Goal: Task Accomplishment & Management: Complete application form

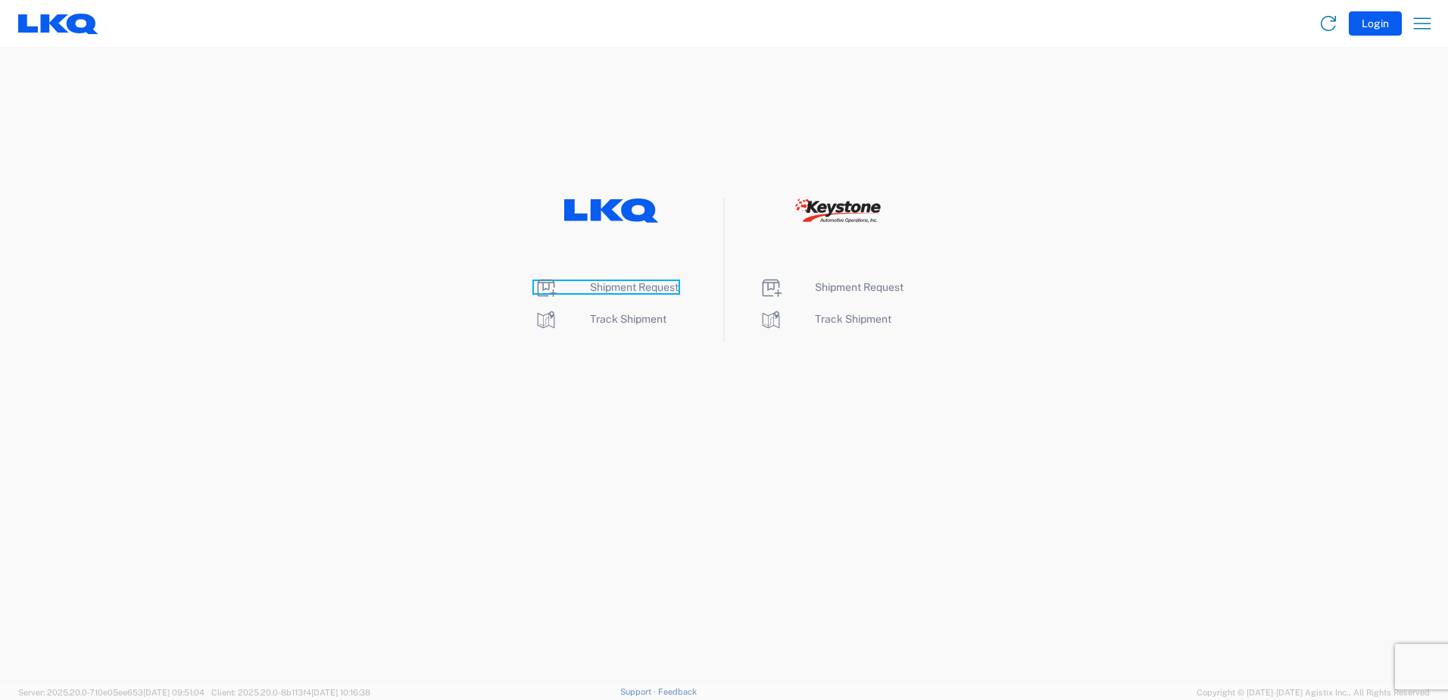
click at [668, 290] on span "Shipment Request" at bounding box center [634, 287] width 89 height 12
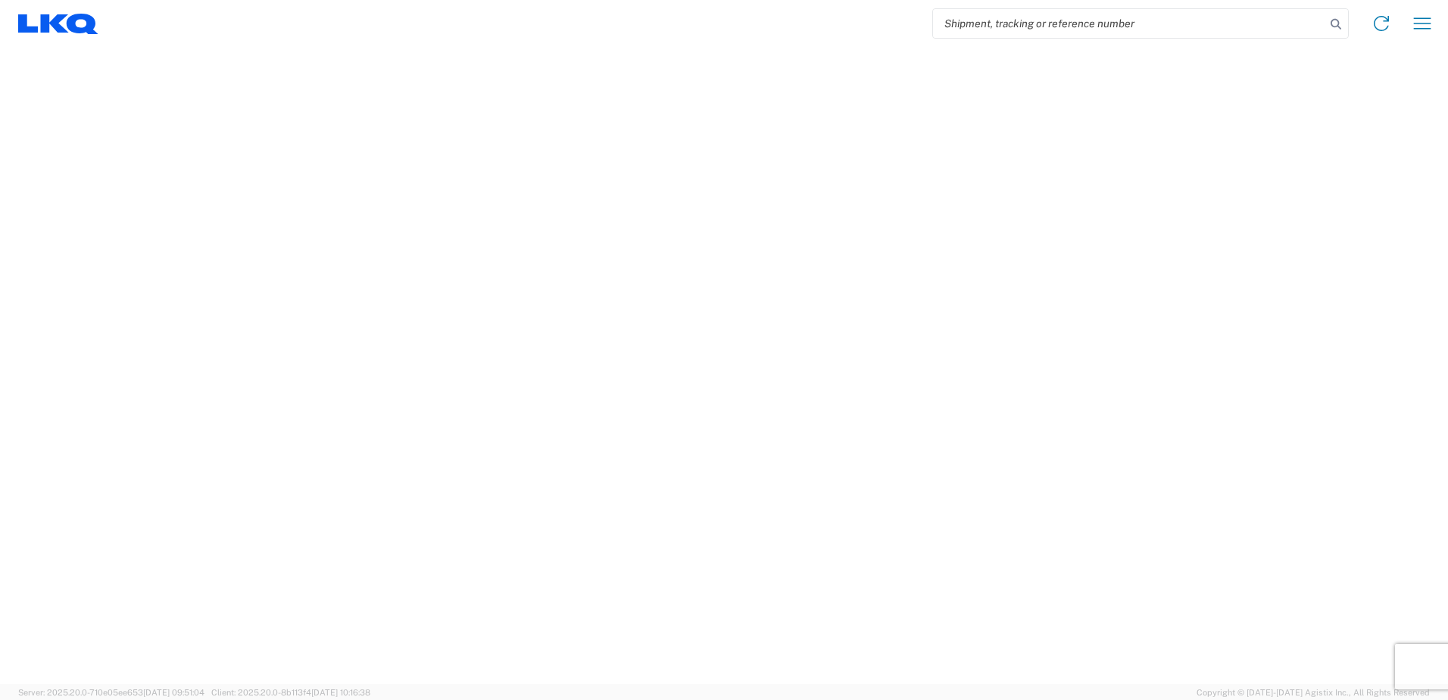
select select "FULL"
select select "LBS"
select select "IN"
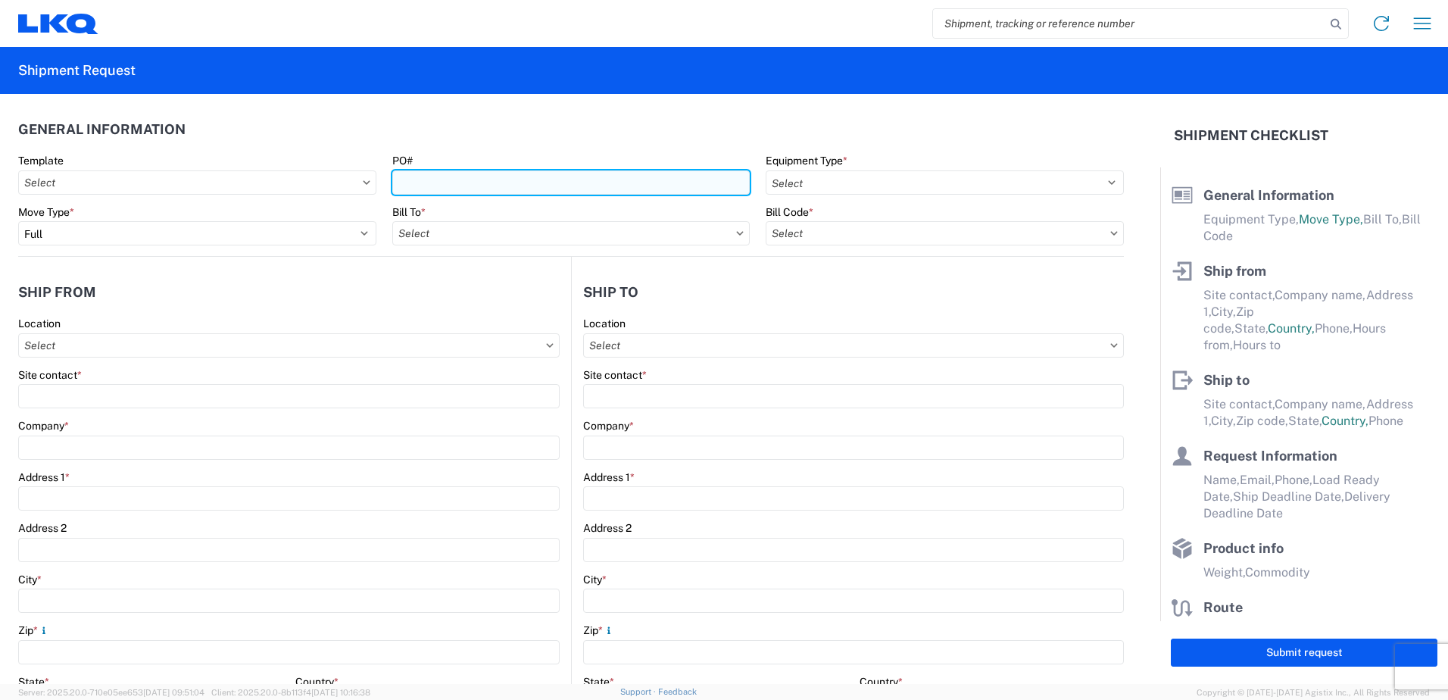
click at [651, 177] on input "PO#" at bounding box center [571, 182] width 358 height 24
type input "t31637"
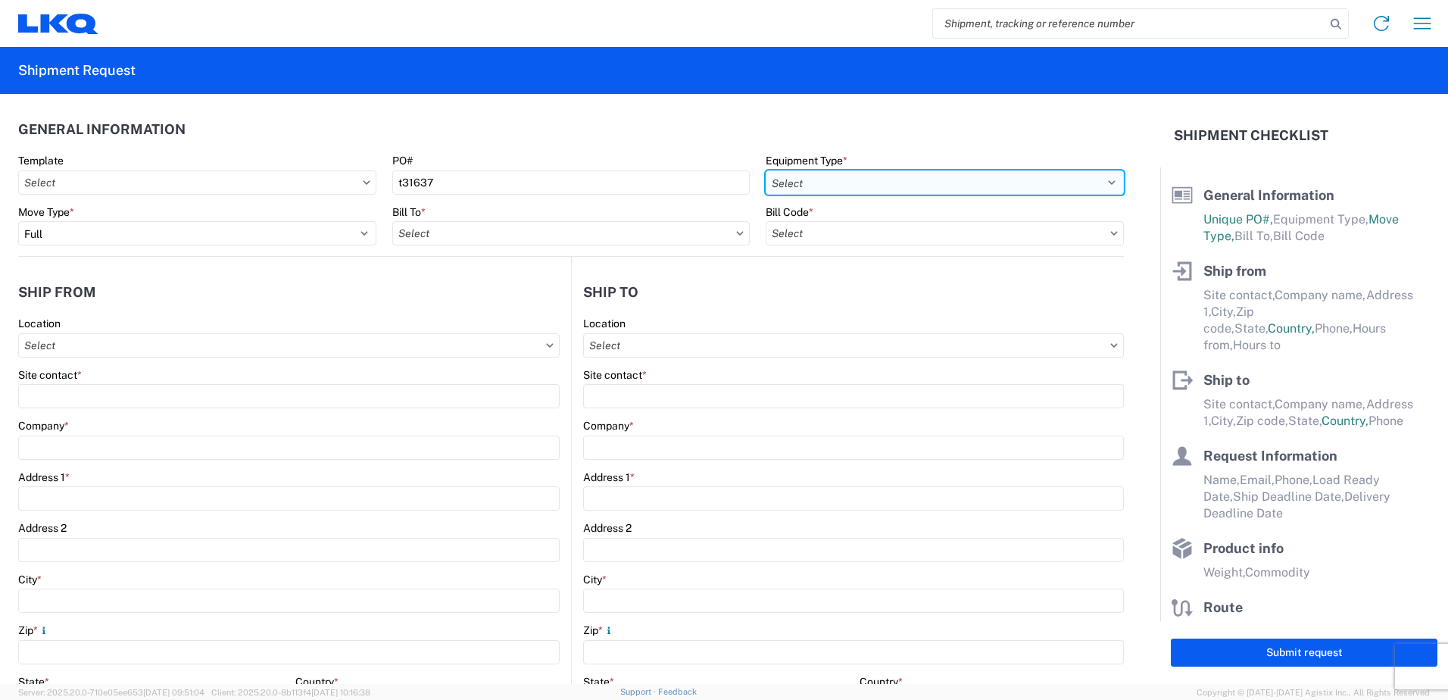
click at [932, 180] on select "Select 53’ Dry Van Flatbed Dropdeck (van) Lowboy (flatbed) Rail" at bounding box center [945, 182] width 358 height 24
select select "STDV"
click at [766, 170] on select "Select 53’ Dry Van Flatbed Dropdeck (van) Lowboy (flatbed) Rail" at bounding box center [945, 182] width 358 height 24
click at [722, 229] on input "text" at bounding box center [571, 233] width 358 height 24
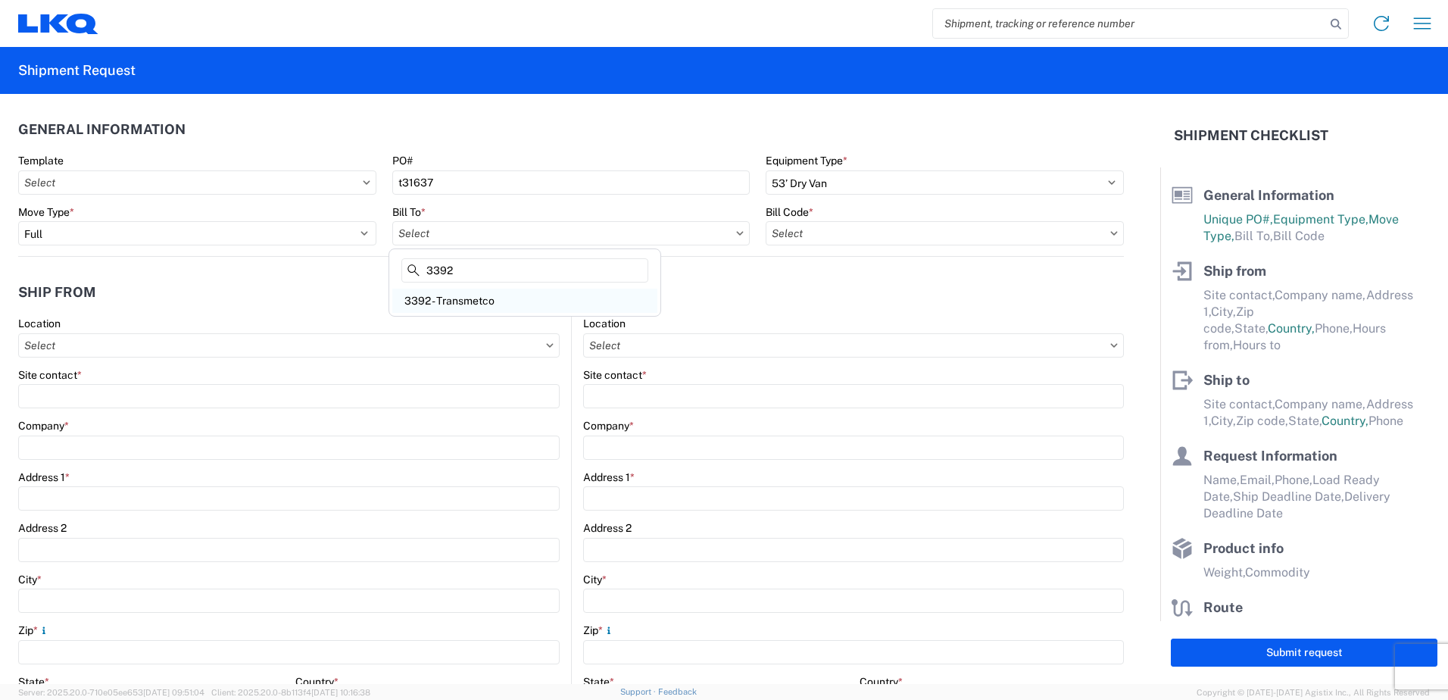
type input "3392"
click at [459, 306] on div "3392 - Transmetco" at bounding box center [524, 301] width 265 height 24
type input "3392 - Transmetco"
click at [897, 235] on input "text" at bounding box center [945, 233] width 358 height 24
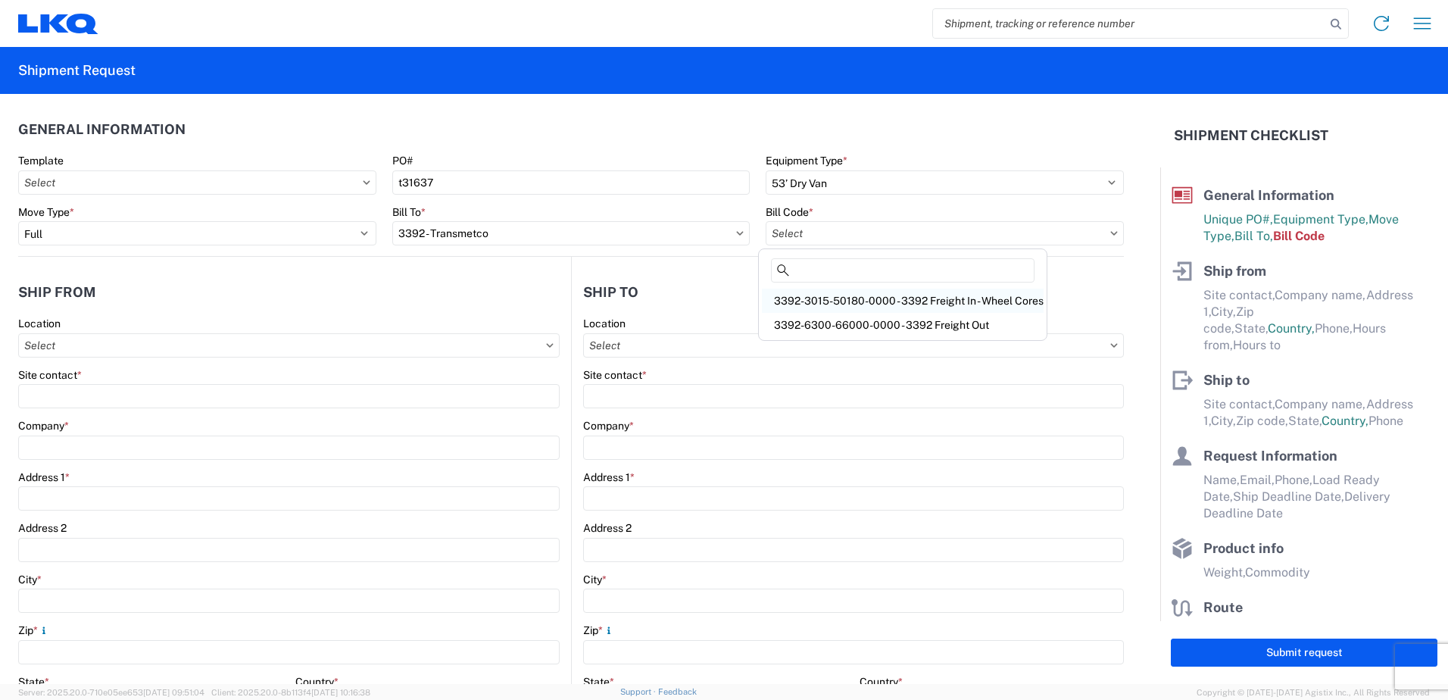
click at [888, 302] on div "3392-3015-50180-0000 - 3392 Freight In - Wheel Cores" at bounding box center [903, 301] width 282 height 24
type input "3392-3015-50180-0000 - 3392 Freight In - Wheel Cores"
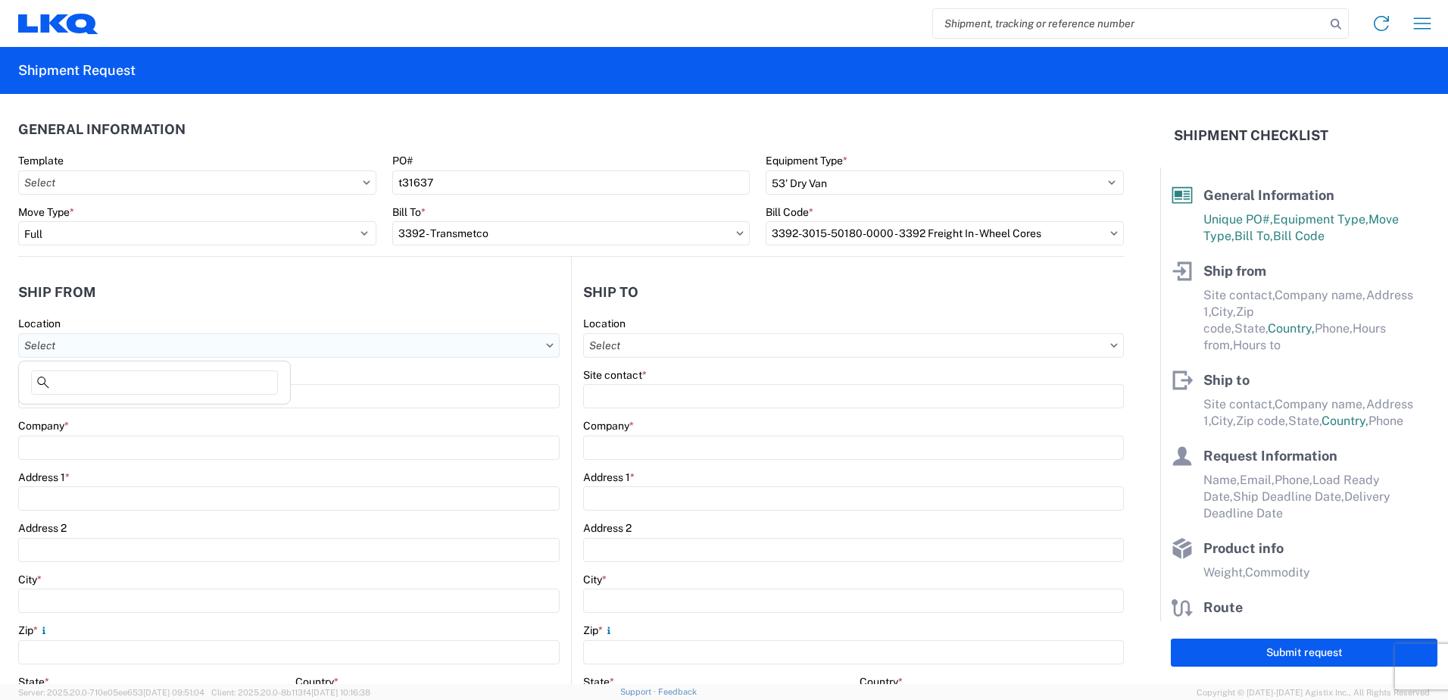
click at [122, 347] on input "text" at bounding box center [288, 345] width 541 height 24
type input "1725"
click at [113, 414] on div "1725 - LKQ [US_STATE]" at bounding box center [154, 413] width 265 height 24
type input "1725 - LKQ [US_STATE]"
type input "LKQ Corporation"
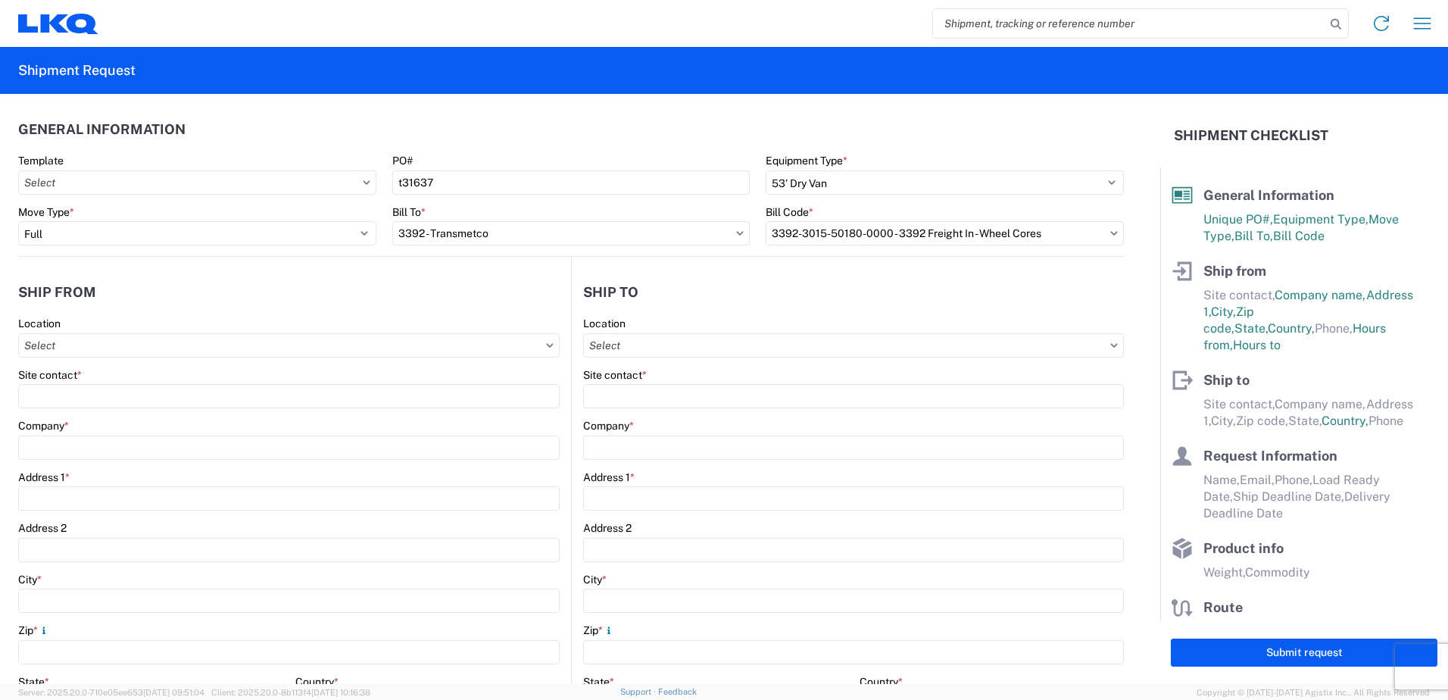
type input "4995 Copper Sage"
type input "[GEOGRAPHIC_DATA]"
type input "89081"
select select "NV"
select select "US"
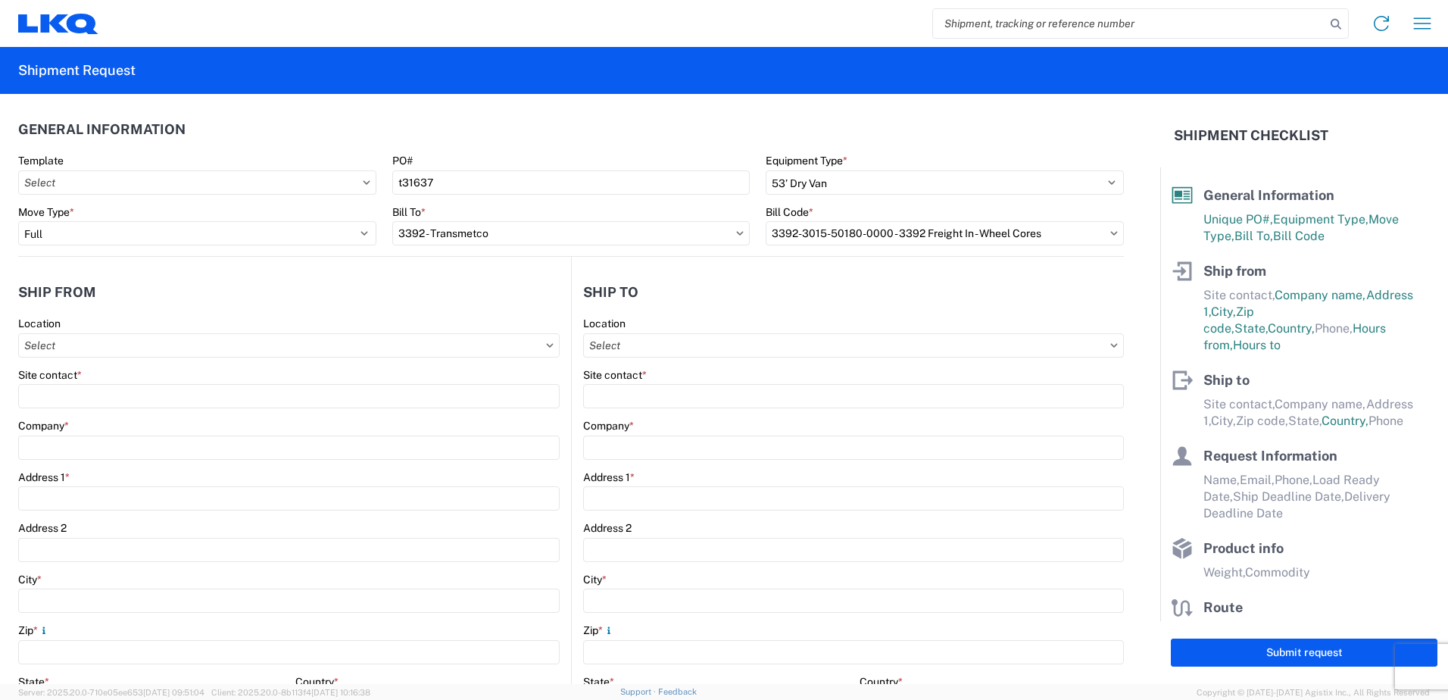
type input "07:00"
type input "10:00"
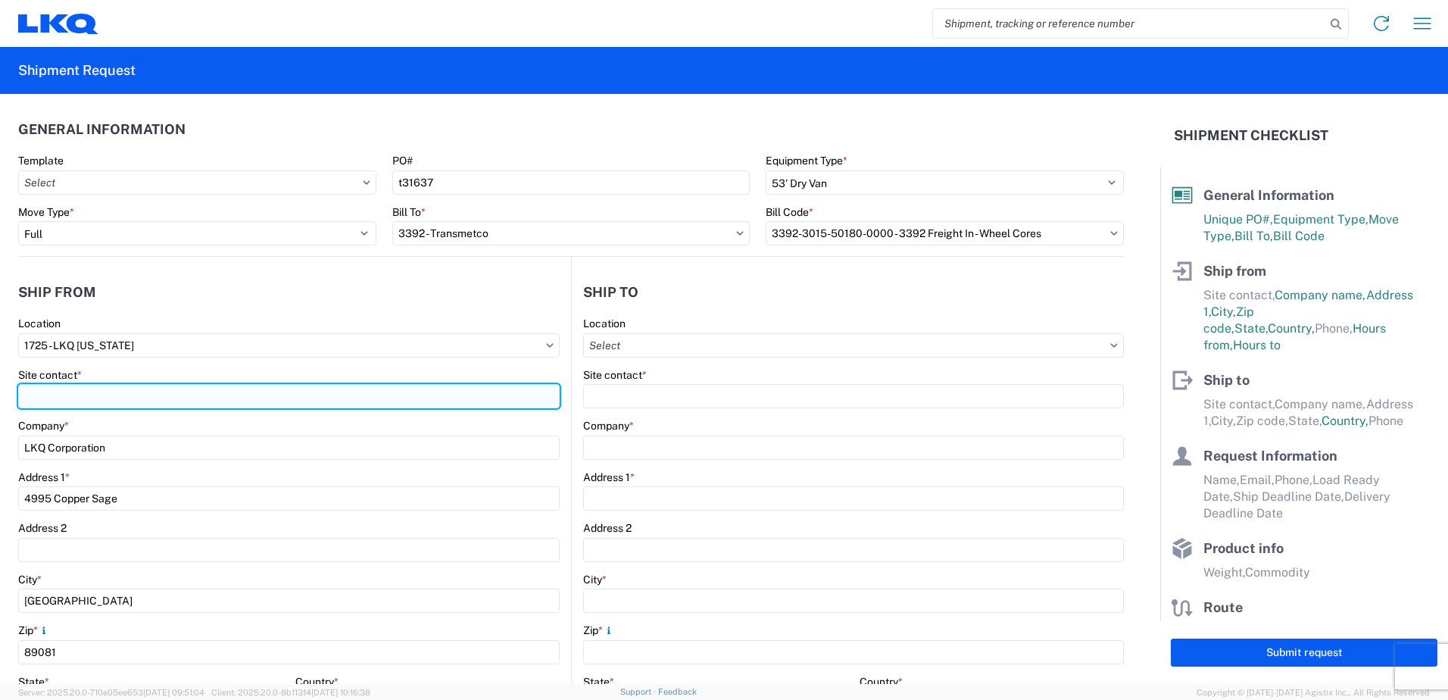
click at [40, 392] on input "Site contact *" at bounding box center [288, 396] width 541 height 24
type input "[PERSON_NAME]"
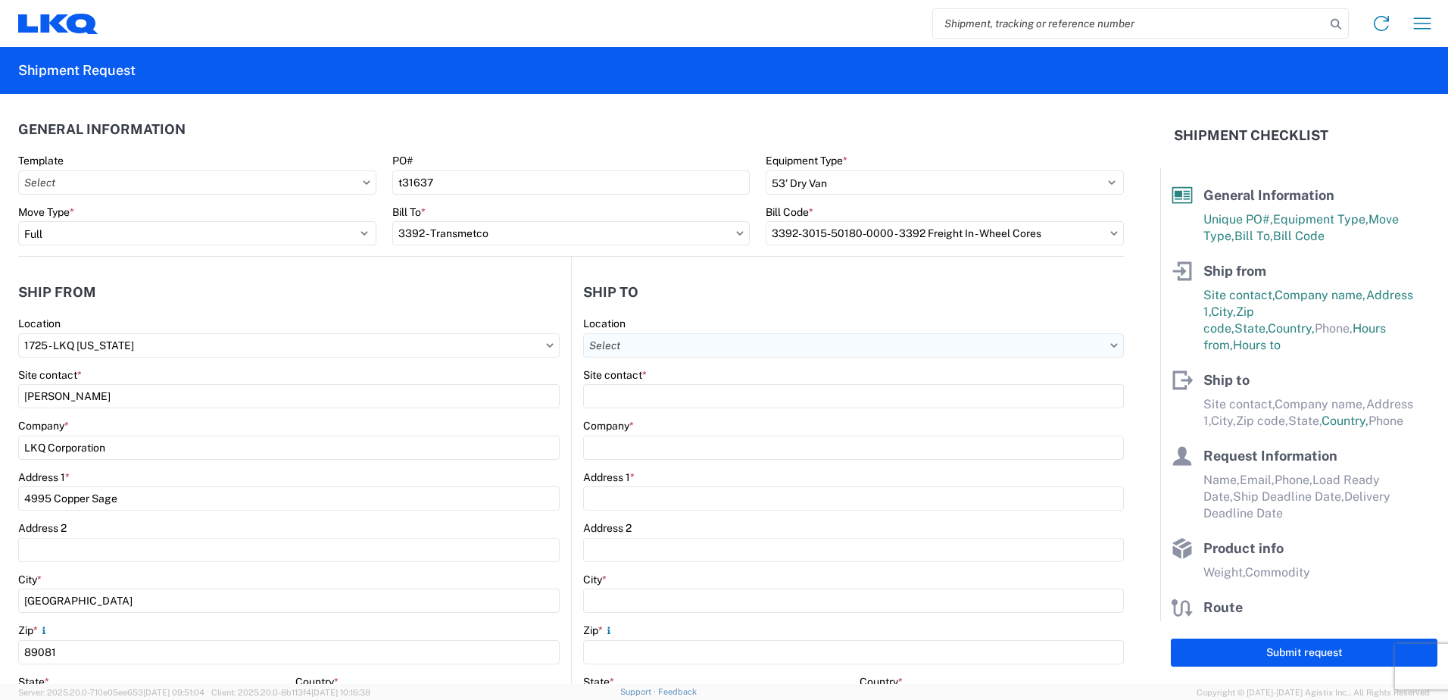
click at [651, 354] on input "text" at bounding box center [853, 345] width 541 height 24
type input "3392"
click at [637, 410] on div "3392 - Transmetco" at bounding box center [714, 413] width 265 height 24
type input "3392 - Transmetco"
type input "LKQ Corporation"
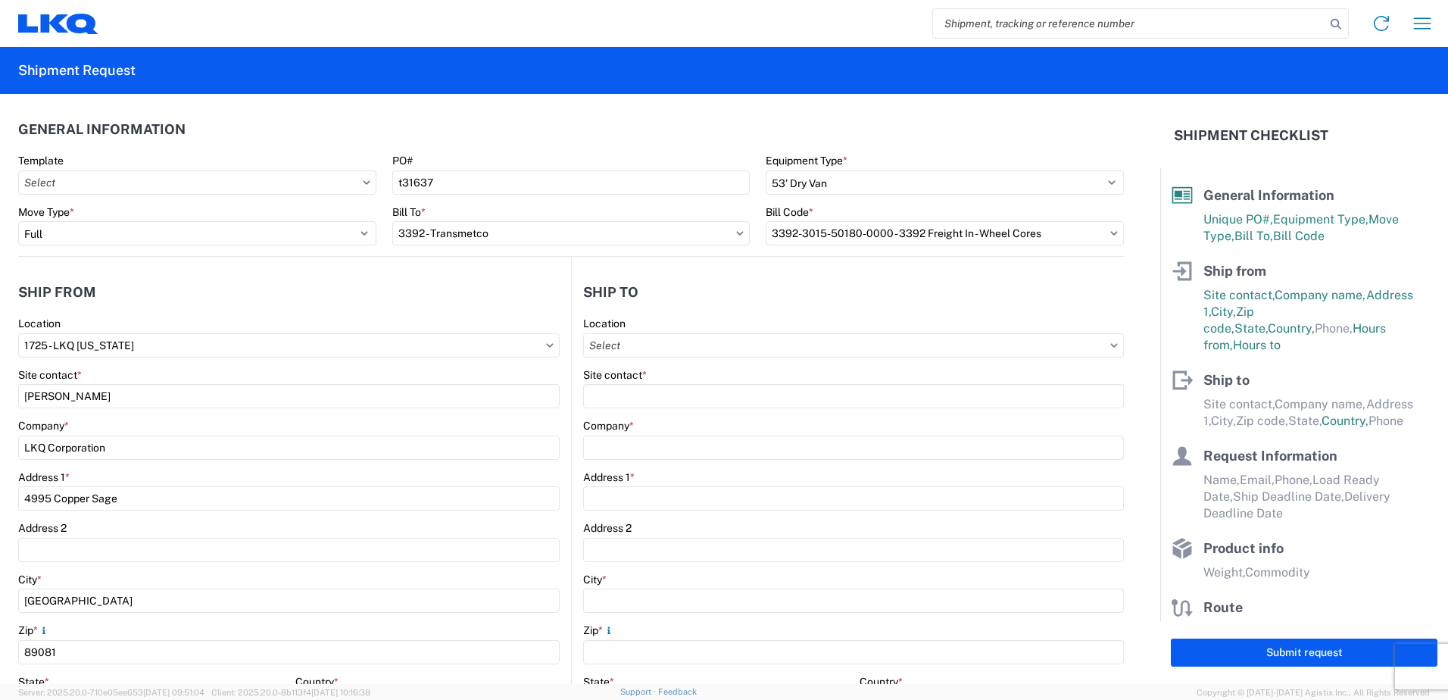
type input "[STREET_ADDRESS]"
type input "Huntington"
type input "46750"
select select "US"
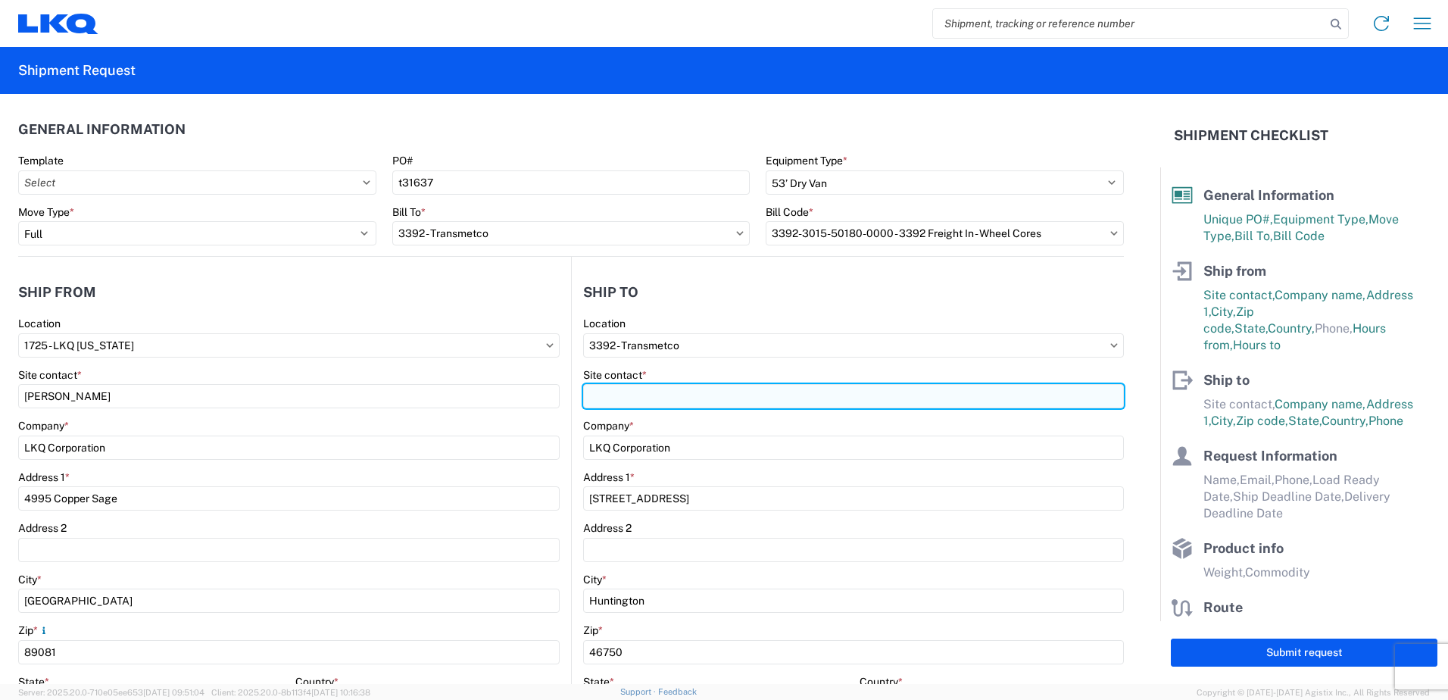
click at [636, 399] on input "Site contact *" at bounding box center [853, 396] width 541 height 24
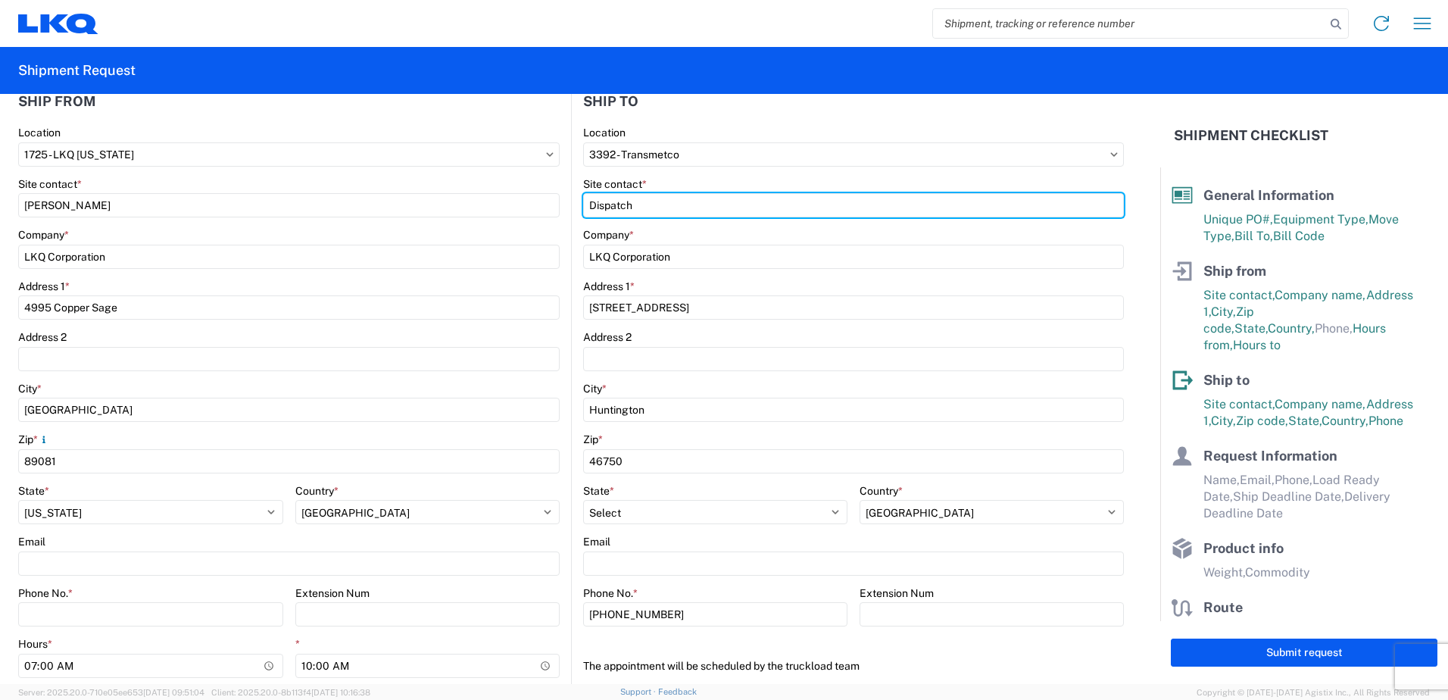
scroll to position [227, 0]
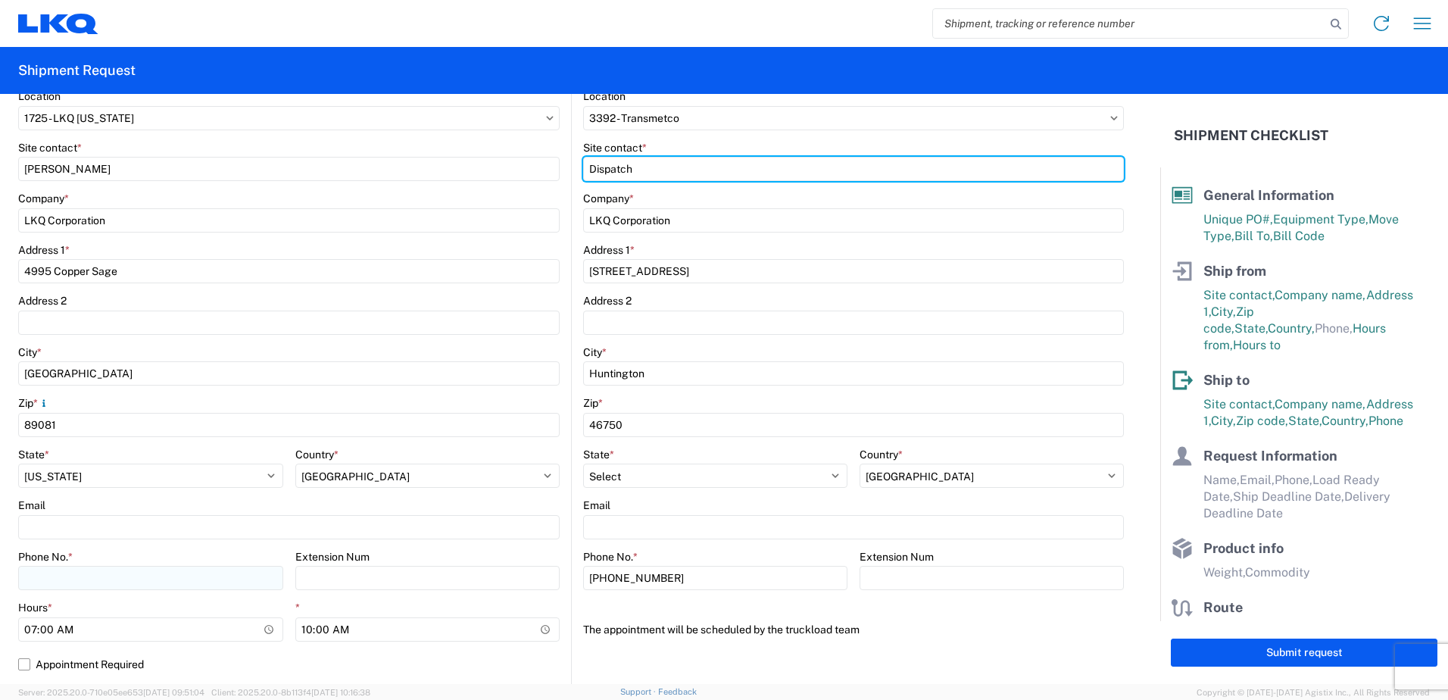
type input "Dispatch"
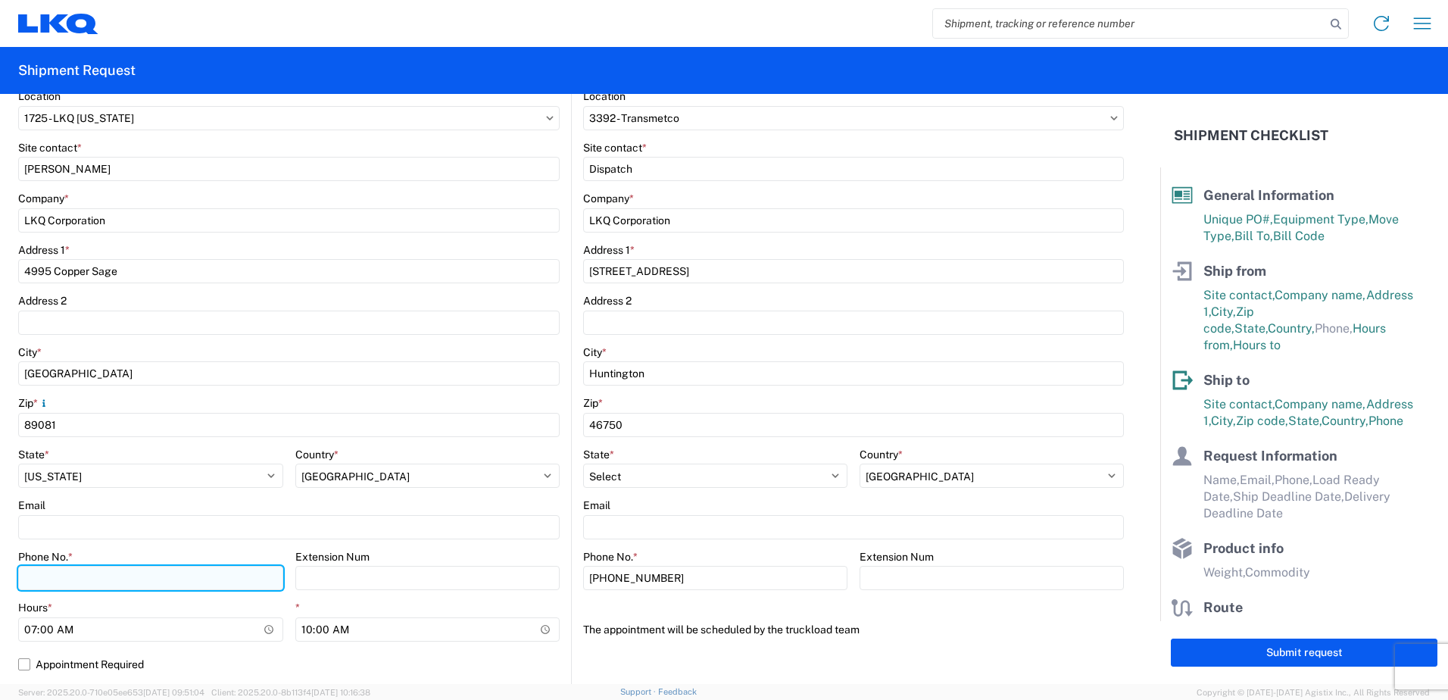
click at [143, 579] on input "Phone No. *" at bounding box center [150, 578] width 265 height 24
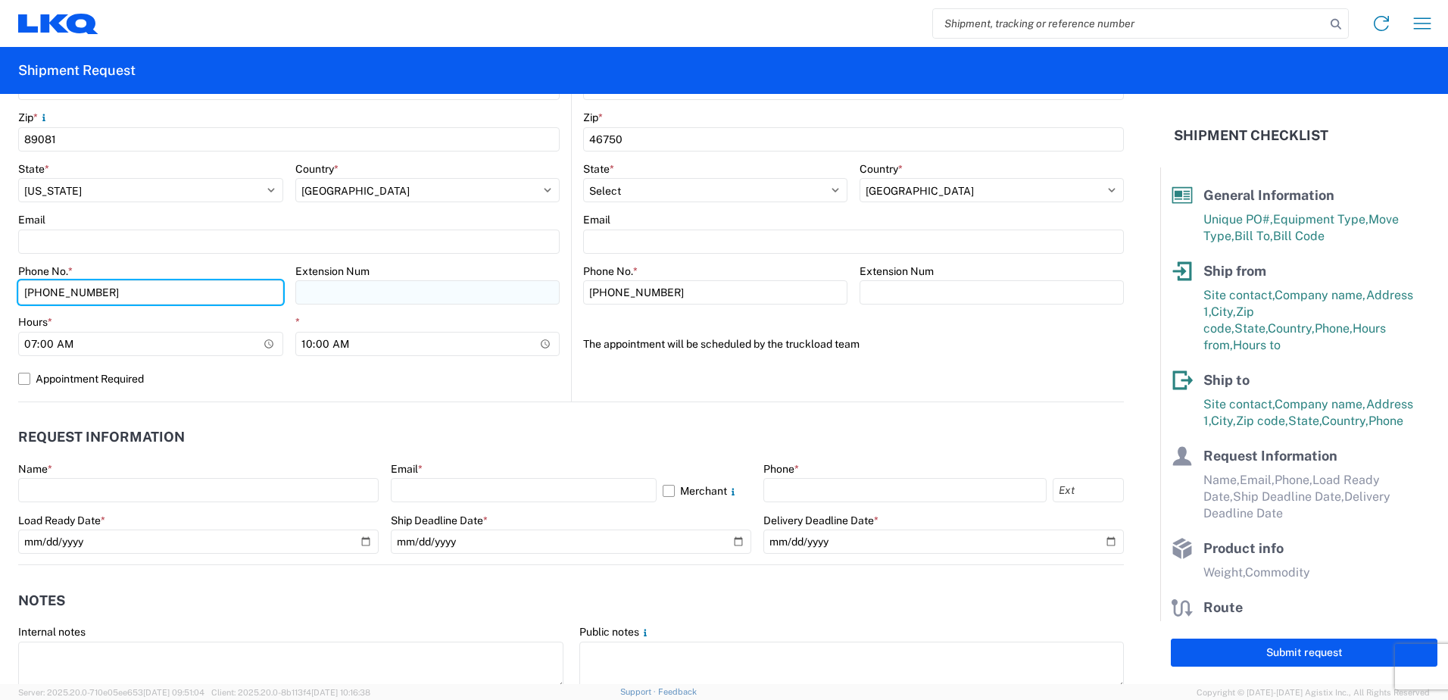
scroll to position [530, 0]
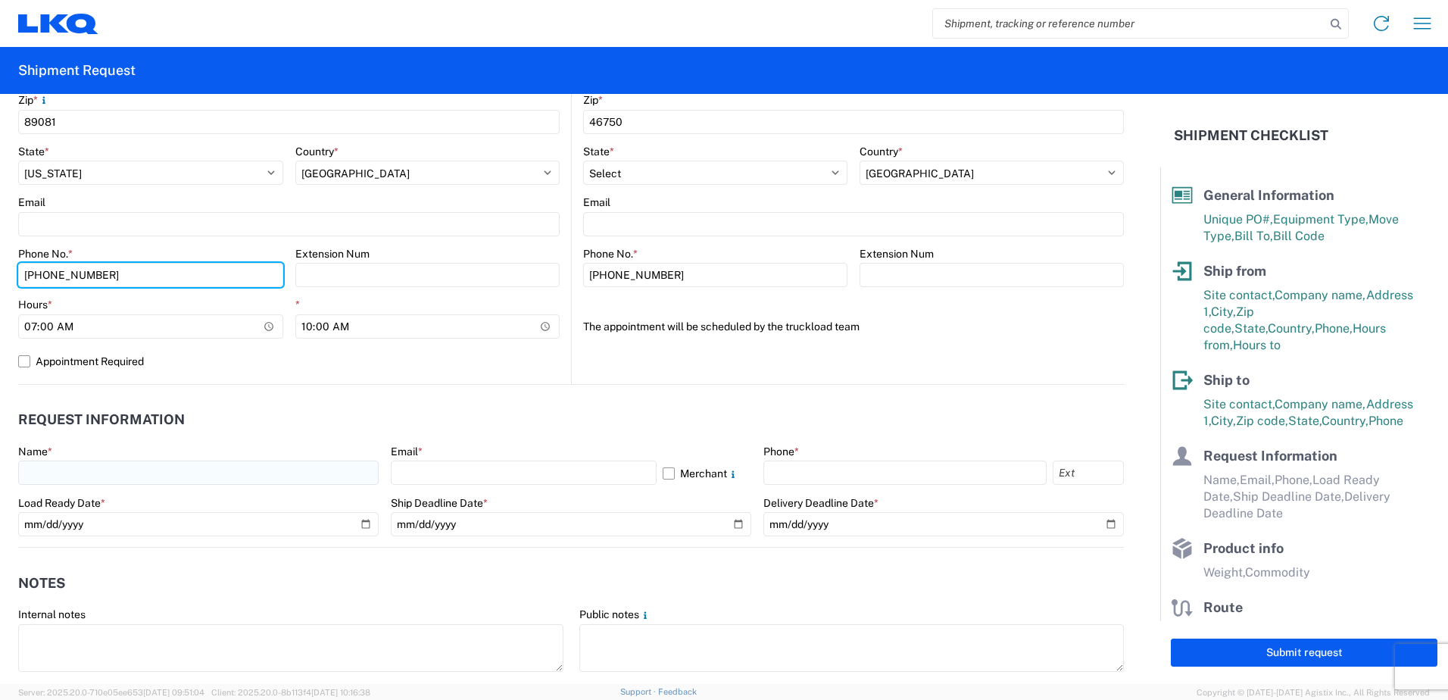
type input "[PHONE_NUMBER]"
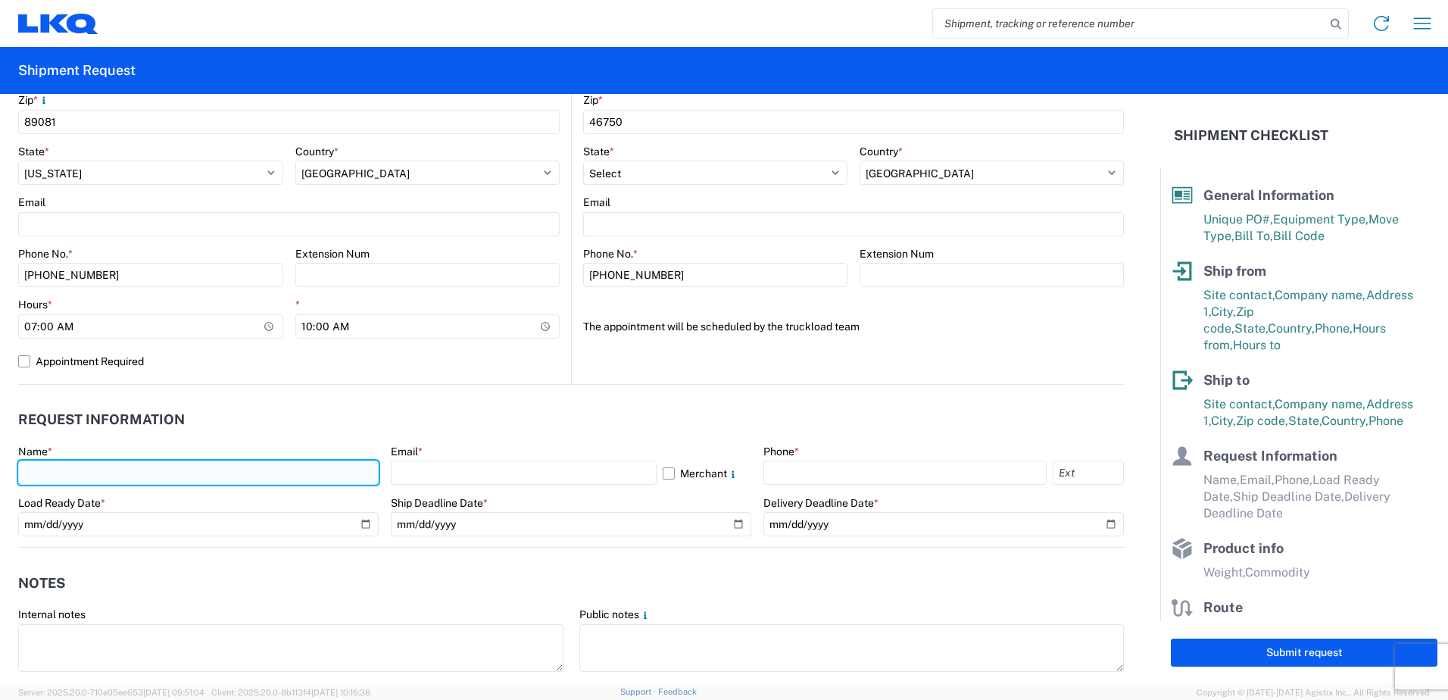
click at [161, 477] on input "text" at bounding box center [198, 472] width 360 height 24
type input "[PERSON_NAME]"
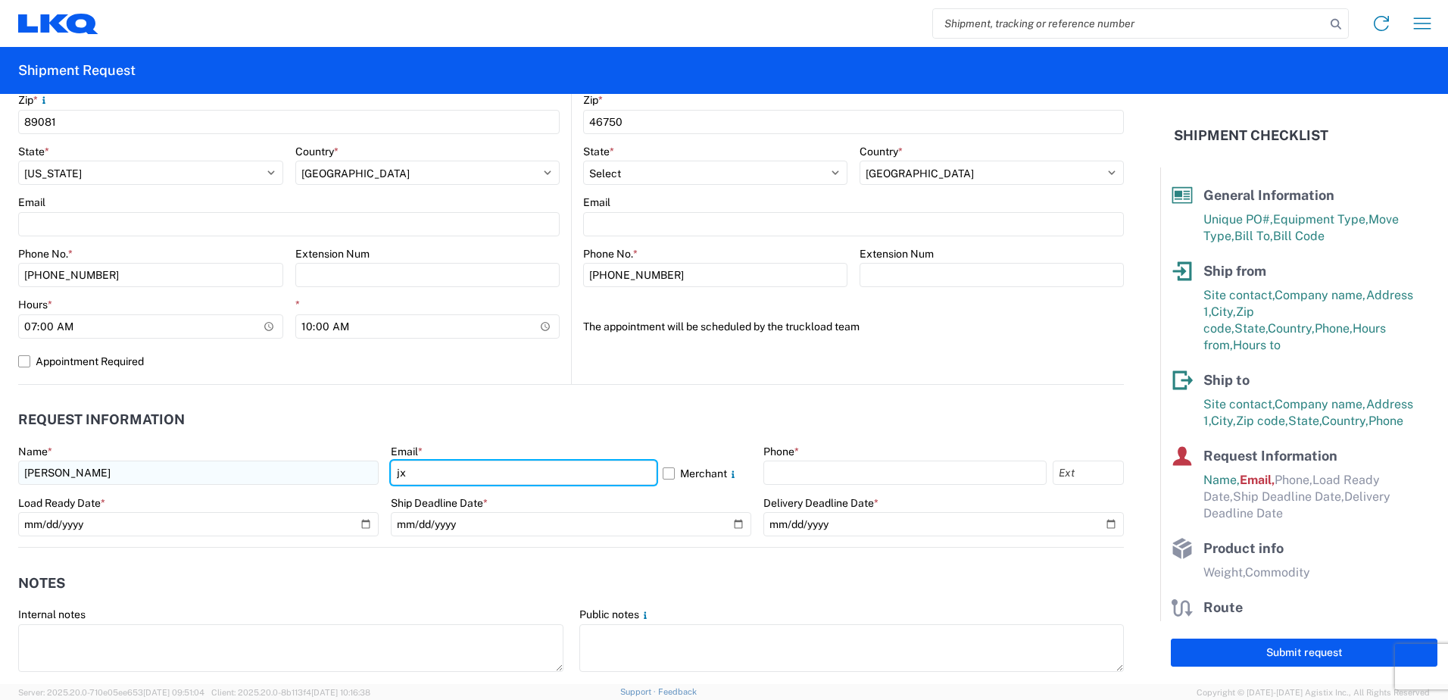
type input "[EMAIL_ADDRESS][DOMAIN_NAME]"
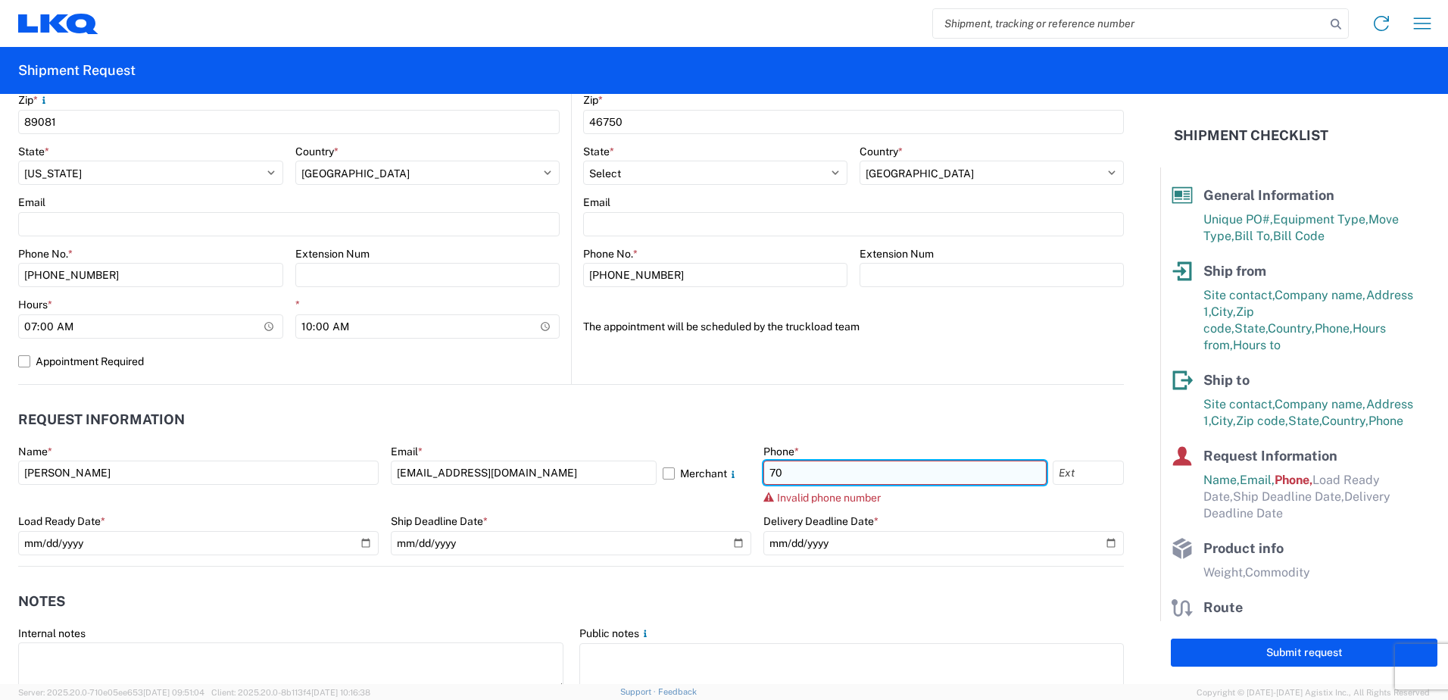
click at [801, 473] on input "70" at bounding box center [904, 472] width 283 height 24
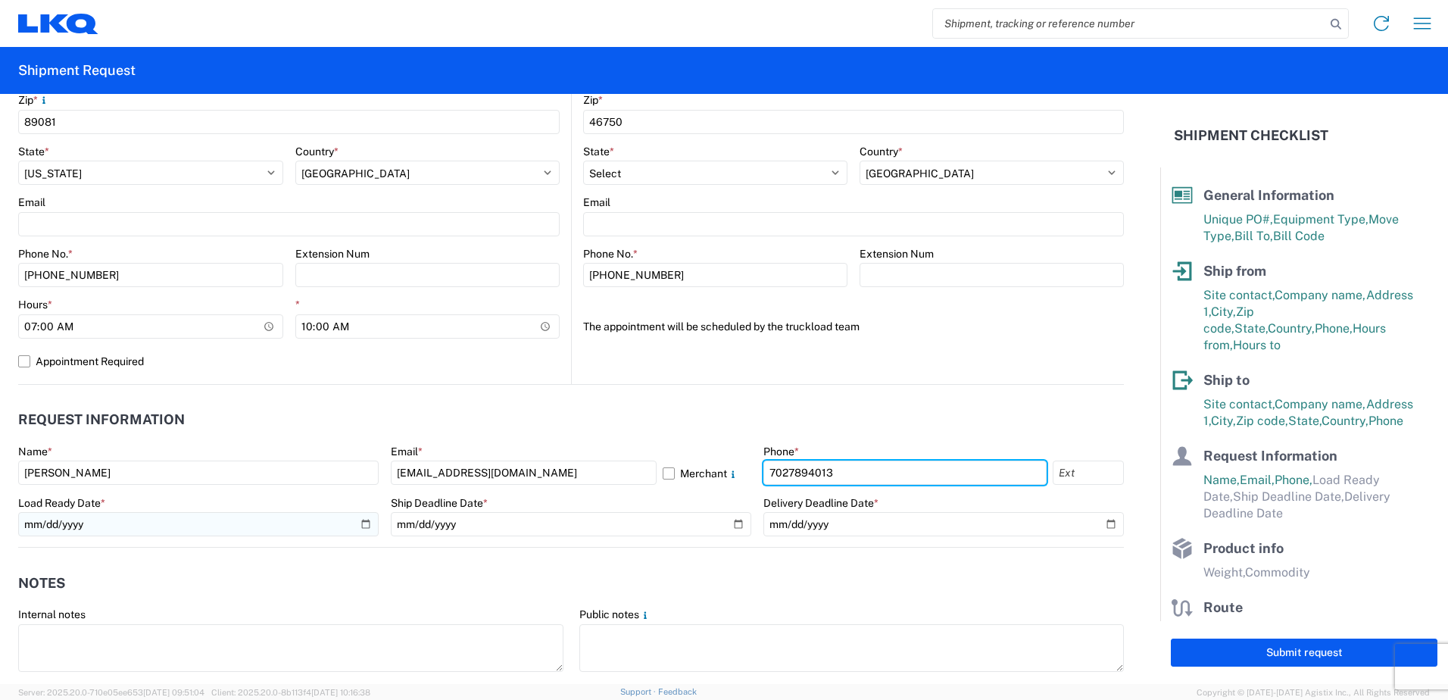
type input "7027894013"
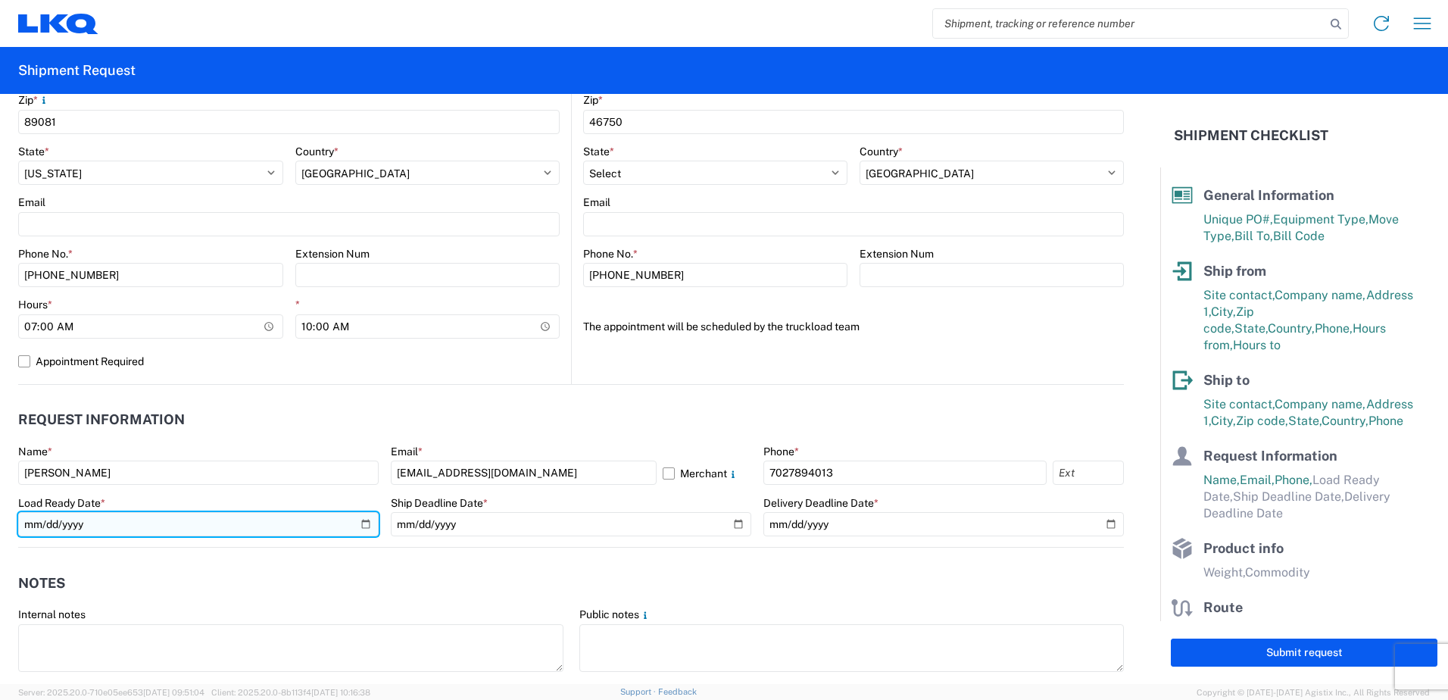
click at [368, 521] on input "date" at bounding box center [198, 524] width 360 height 24
type input "[DATE]"
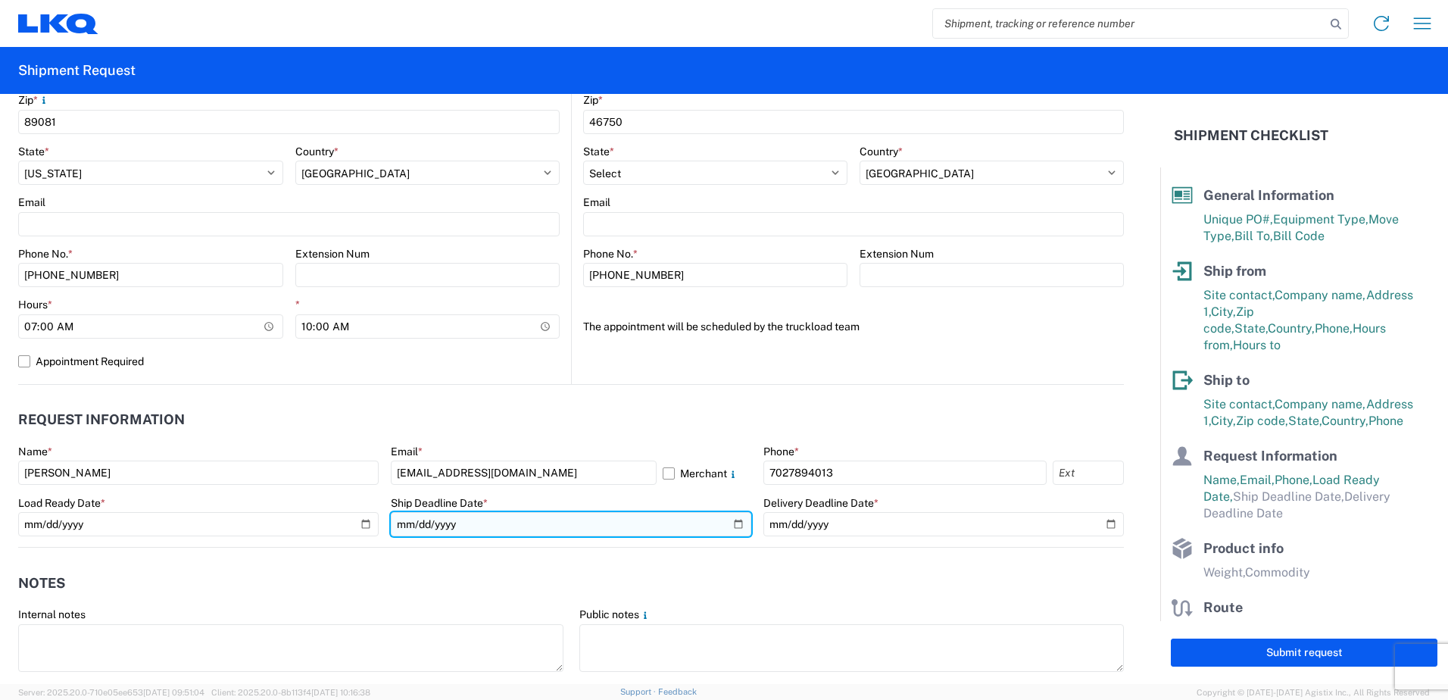
click at [476, 526] on input "date" at bounding box center [571, 524] width 360 height 24
click at [736, 523] on input "date" at bounding box center [571, 524] width 360 height 24
type input "[DATE]"
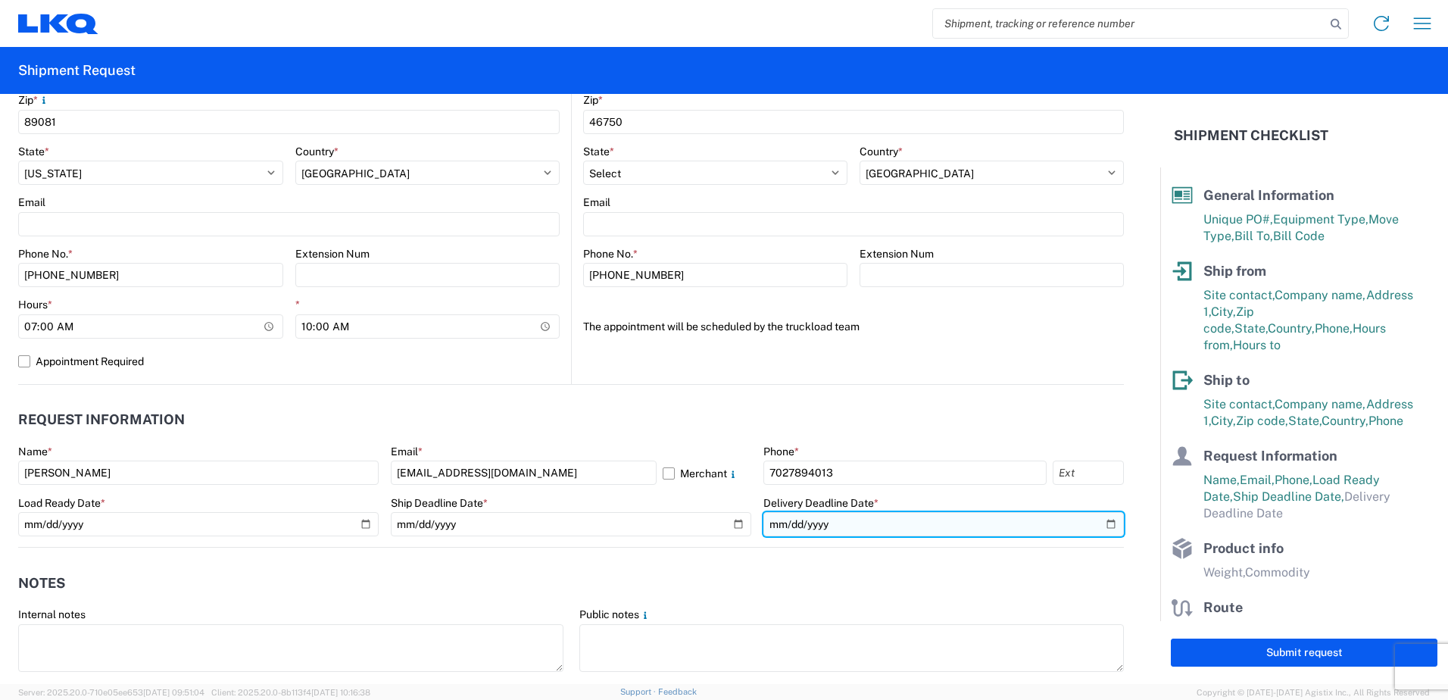
click at [1100, 528] on input "date" at bounding box center [943, 524] width 360 height 24
type input "[DATE]"
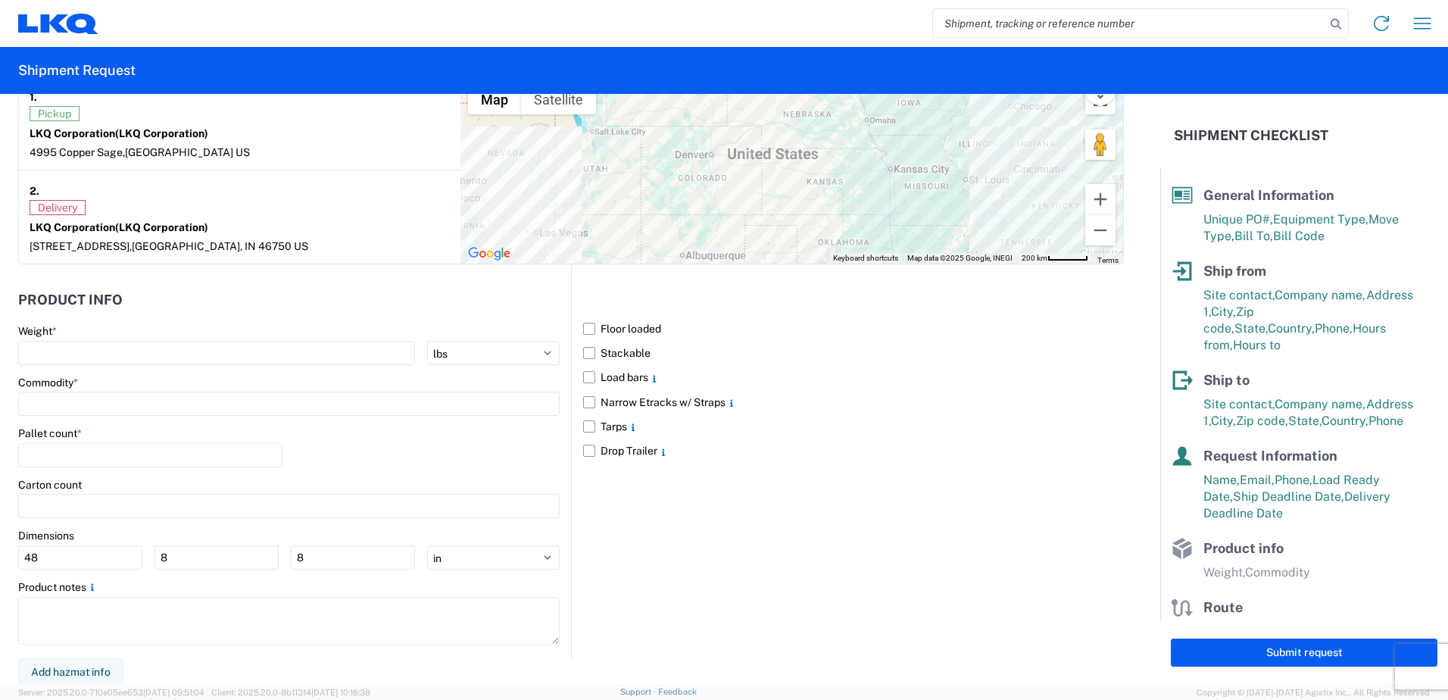
scroll to position [1227, 0]
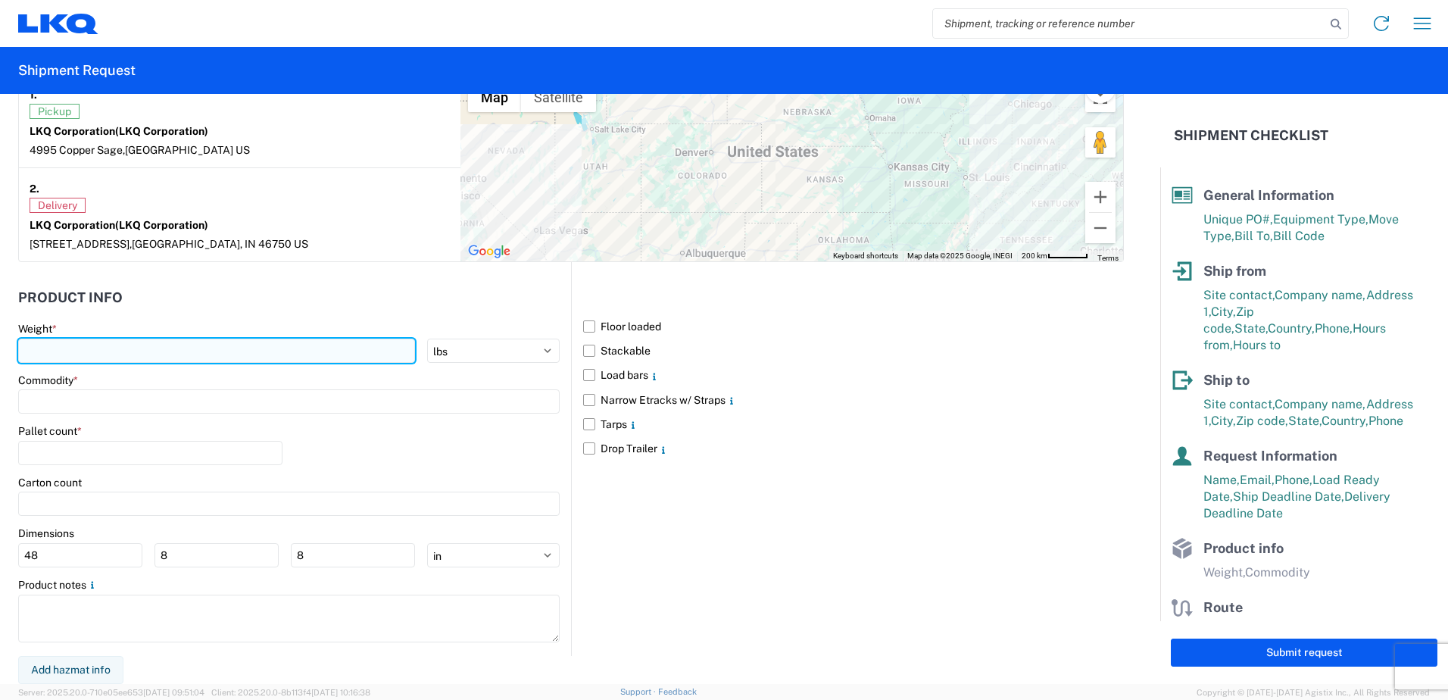
click at [101, 350] on input "number" at bounding box center [216, 351] width 397 height 24
type input "42000"
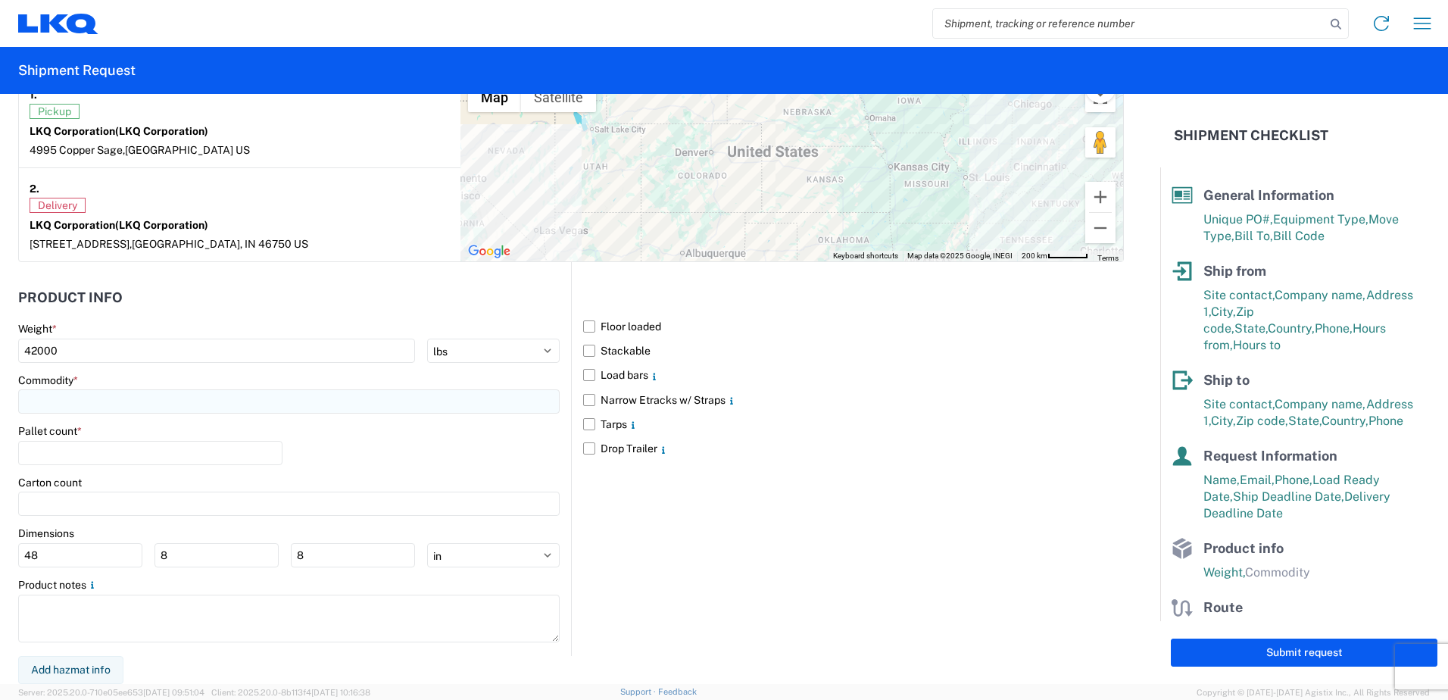
click at [90, 391] on input at bounding box center [288, 401] width 541 height 24
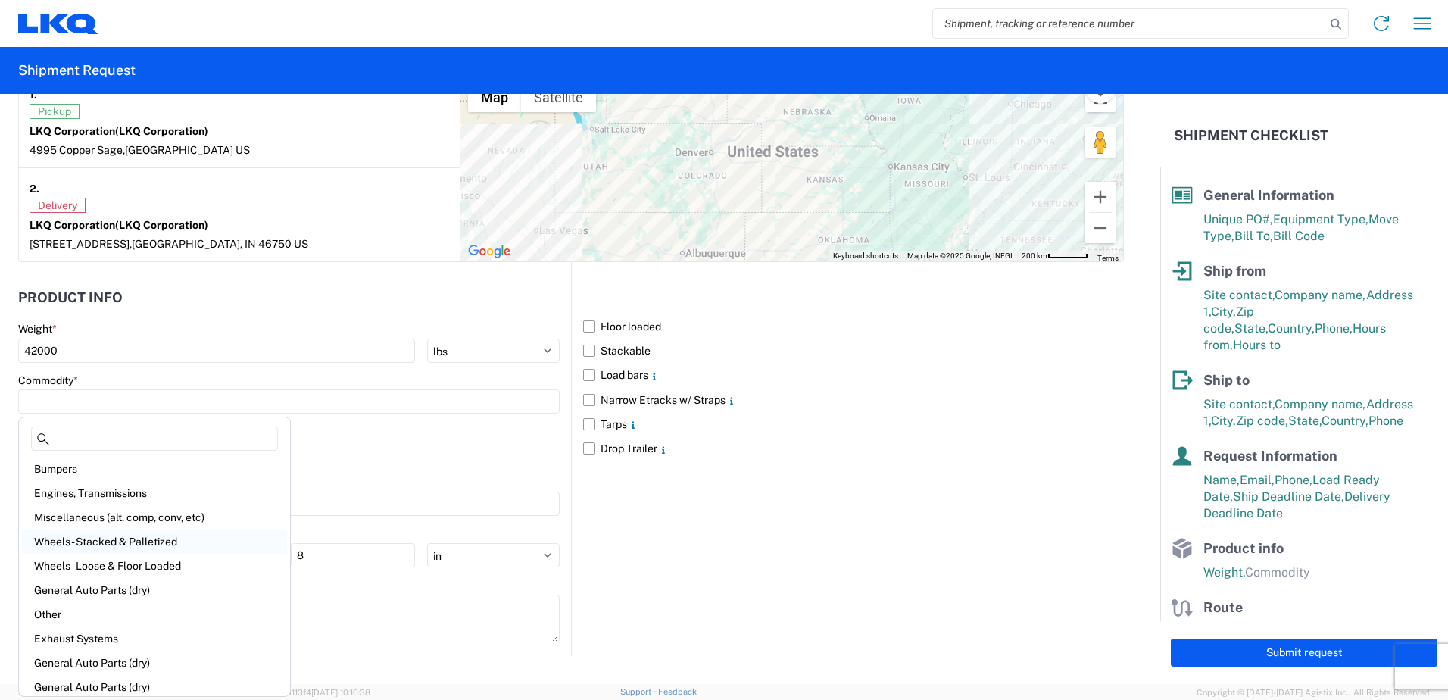
click at [104, 545] on div "Wheels - Stacked & Palletized" at bounding box center [154, 541] width 265 height 24
type input "Wheels - Stacked & Palletized"
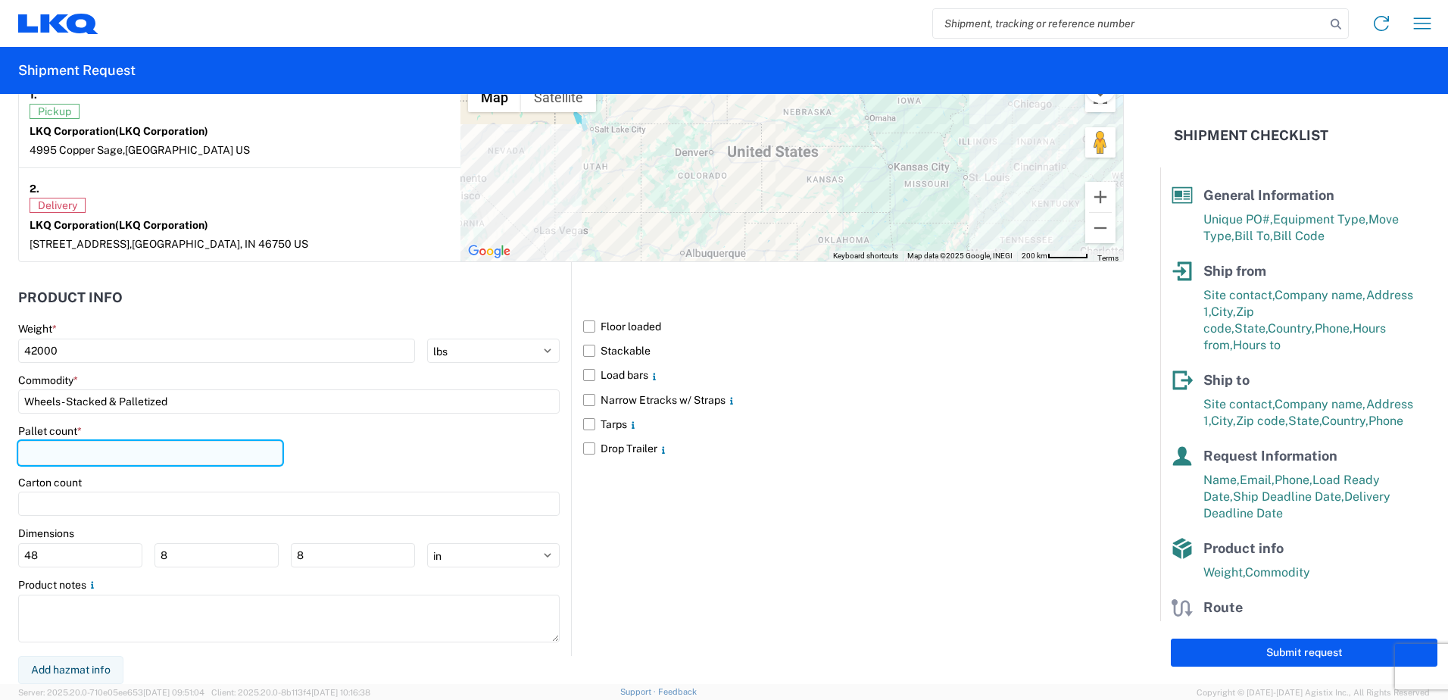
click at [93, 457] on input "number" at bounding box center [150, 453] width 264 height 24
type input "48"
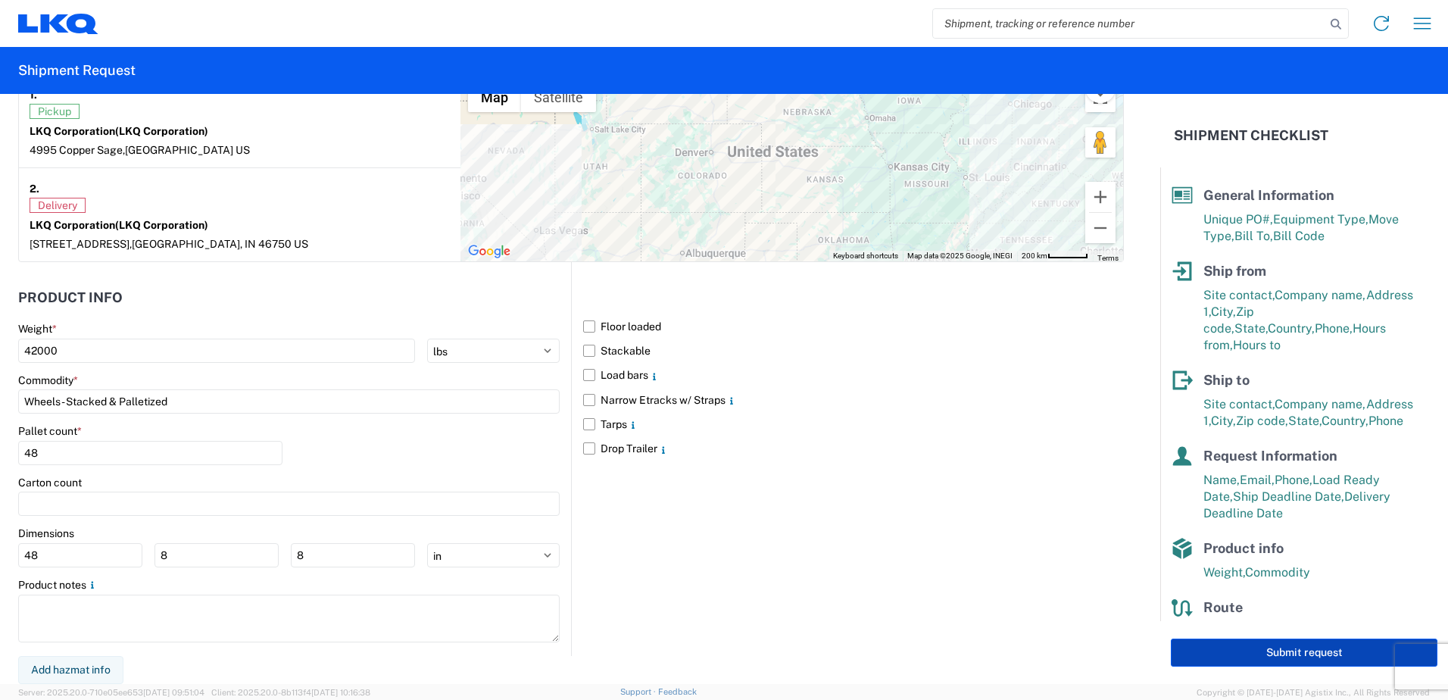
click at [1297, 647] on button "Submit request" at bounding box center [1304, 652] width 267 height 28
select select "NV"
select select "US"
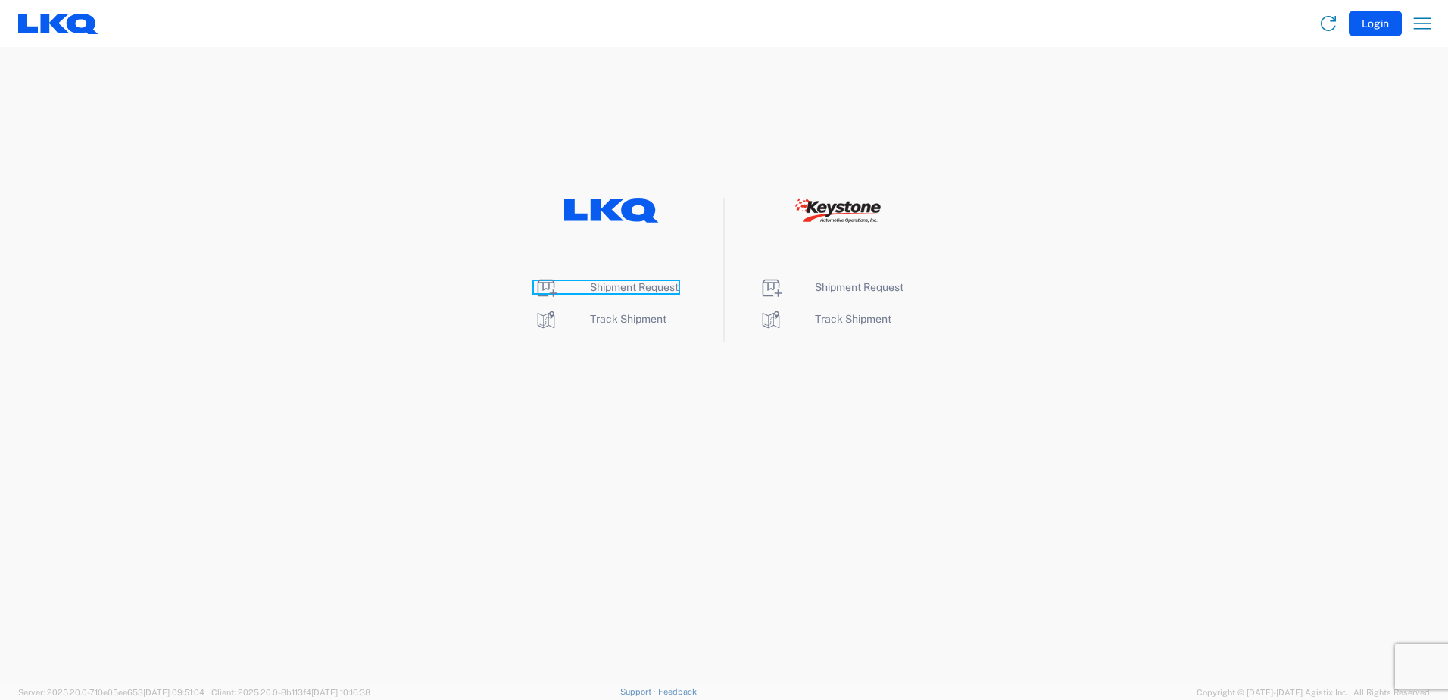
click at [620, 291] on span "Shipment Request" at bounding box center [634, 287] width 89 height 12
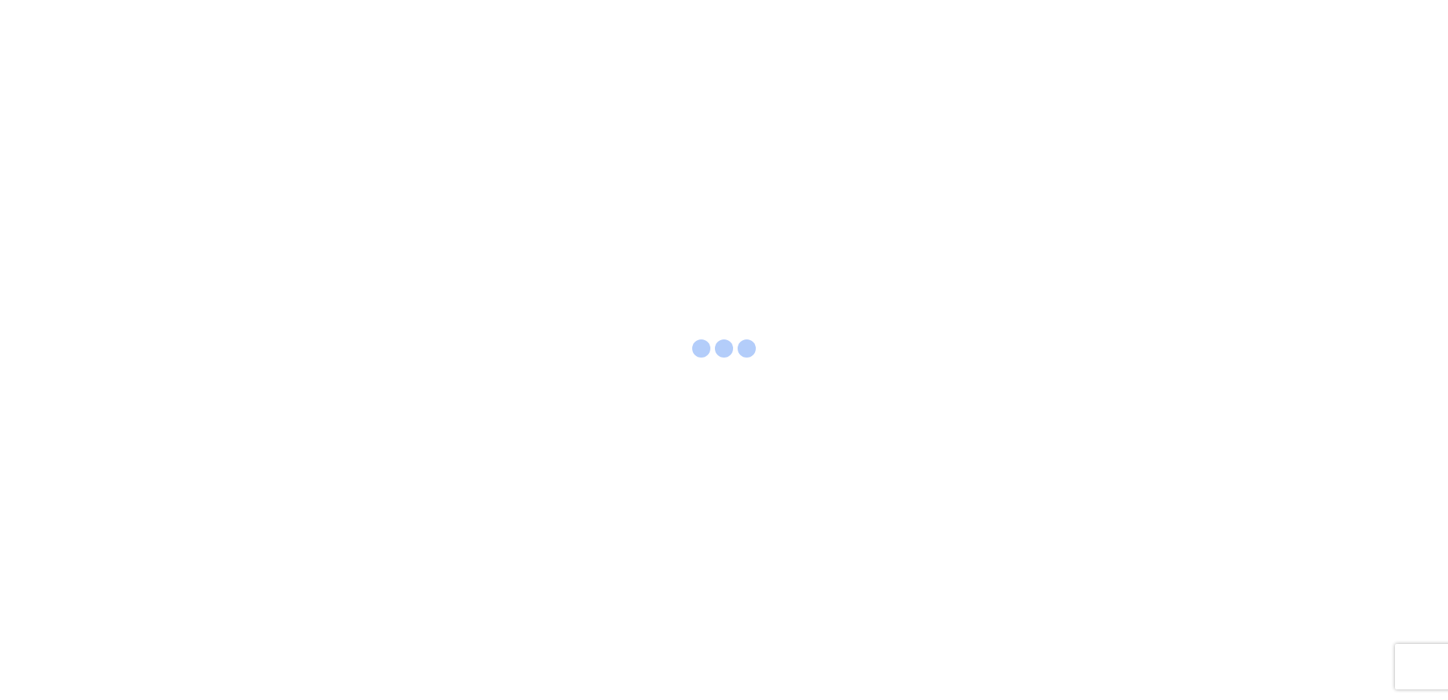
select select "FULL"
select select "LBS"
select select "IN"
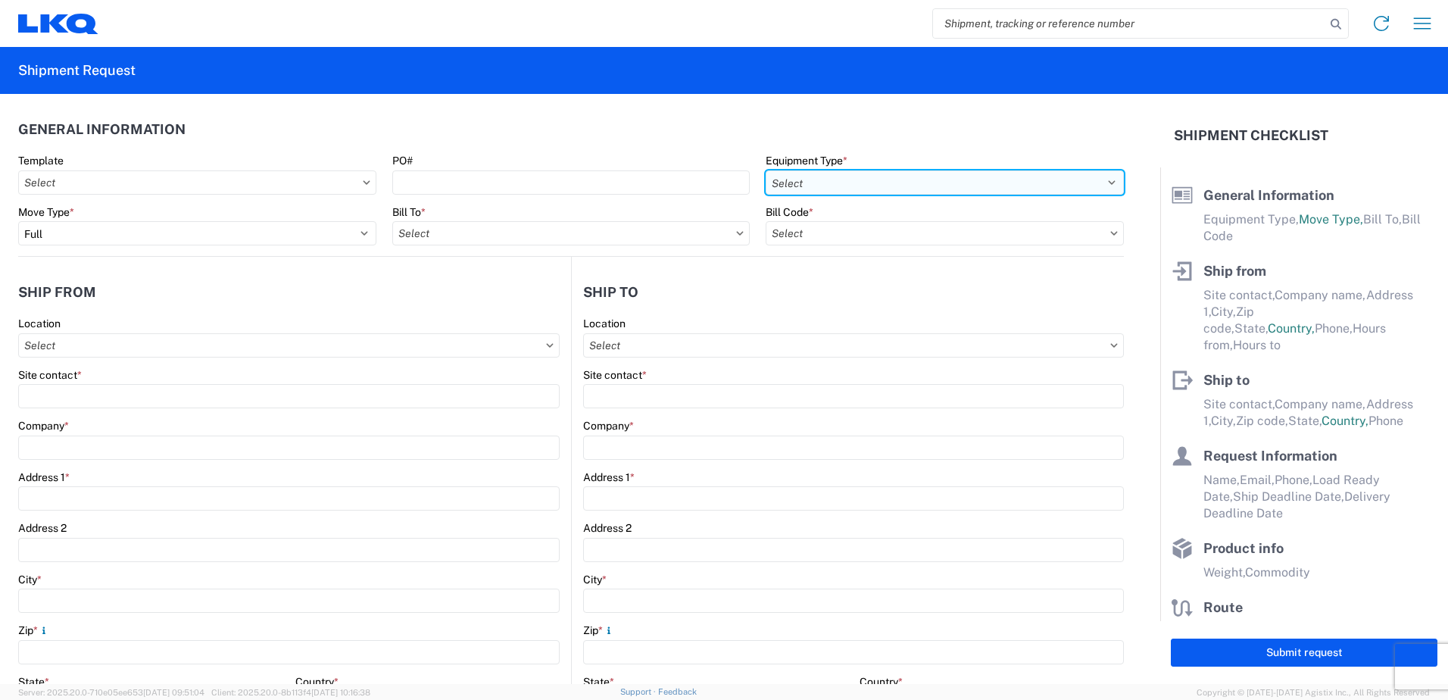
click at [913, 184] on select "Select 53’ Dry Van Flatbed Dropdeck (van) Lowboy (flatbed) Rail" at bounding box center [945, 182] width 358 height 24
select select "STDV"
click at [766, 170] on select "Select 53’ Dry Van Flatbed Dropdeck (van) Lowboy (flatbed) Rail" at bounding box center [945, 182] width 358 height 24
click at [666, 221] on input "text" at bounding box center [571, 233] width 358 height 24
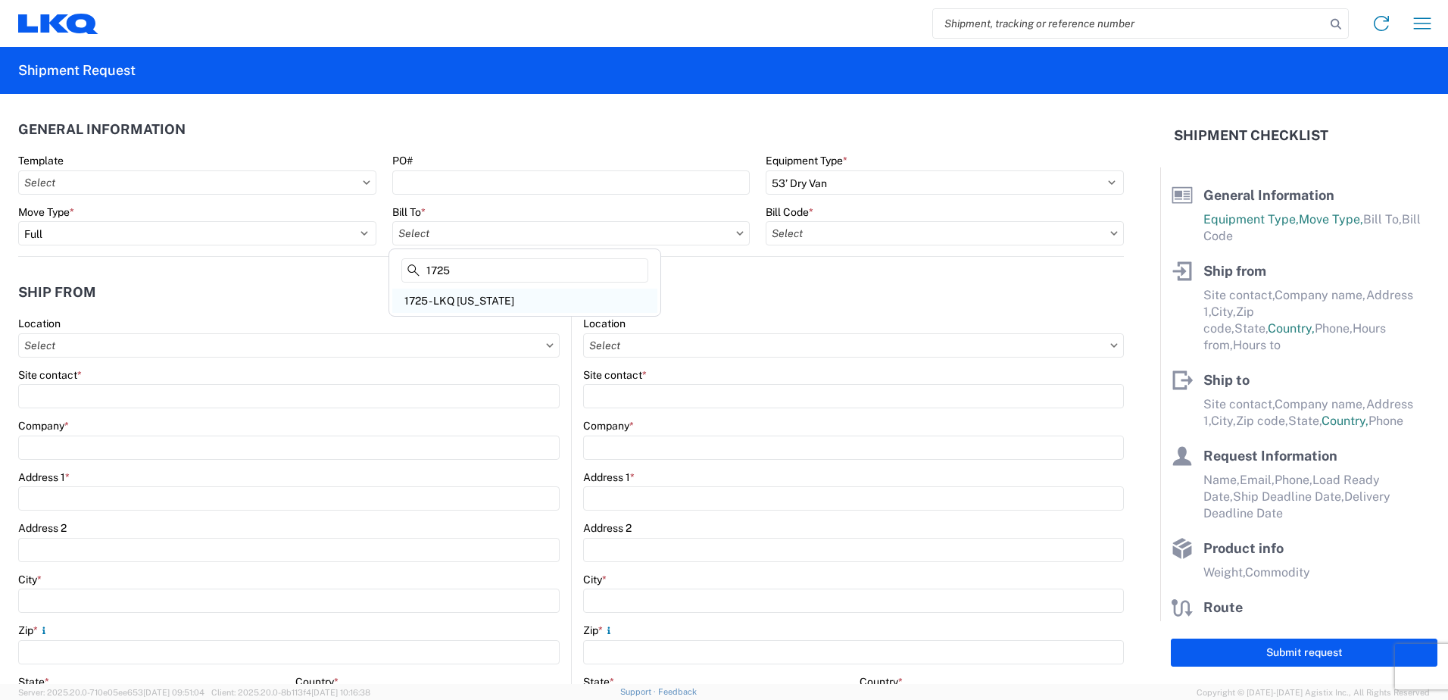
type input "1725"
click at [562, 299] on div "1725 - LKQ [US_STATE]" at bounding box center [524, 301] width 265 height 24
type input "1725 - LKQ [US_STATE]"
click at [818, 233] on input "text" at bounding box center [945, 233] width 358 height 24
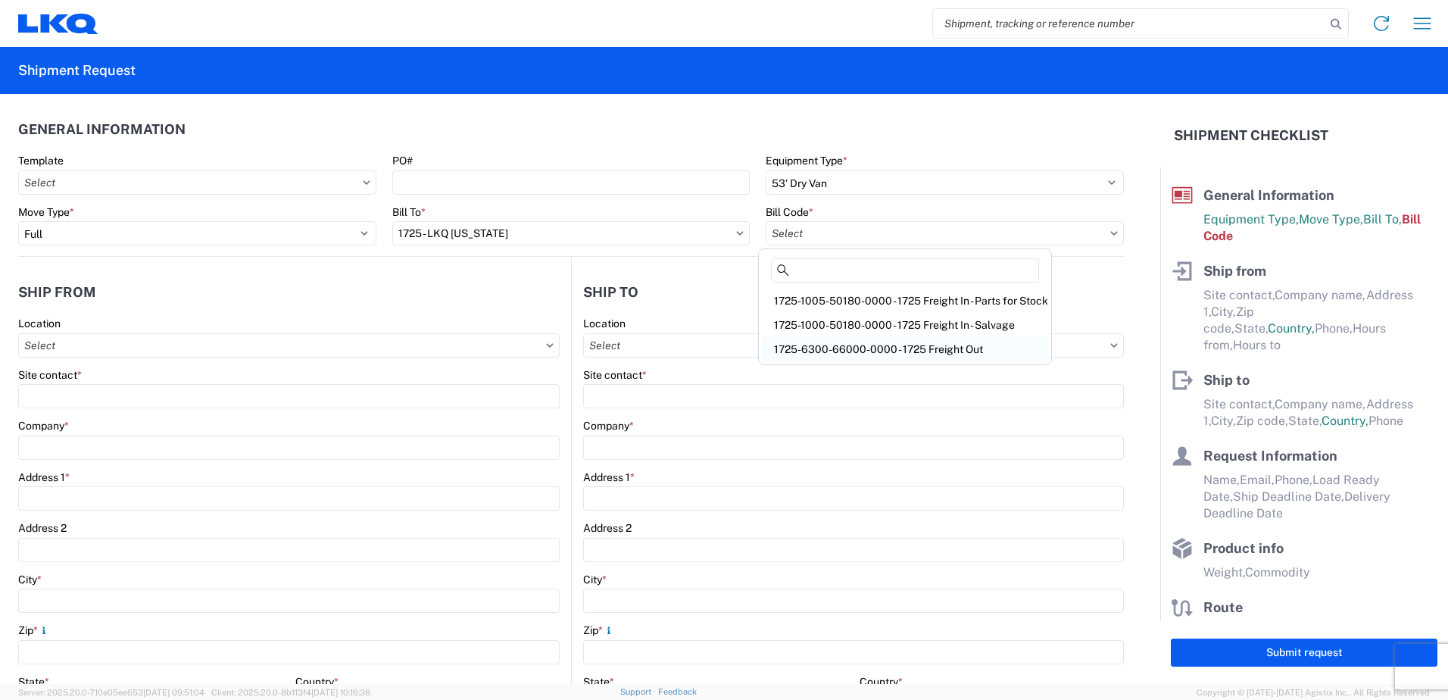
click at [833, 342] on div "1725-6300-66000-0000 - 1725 Freight Out" at bounding box center [905, 349] width 286 height 24
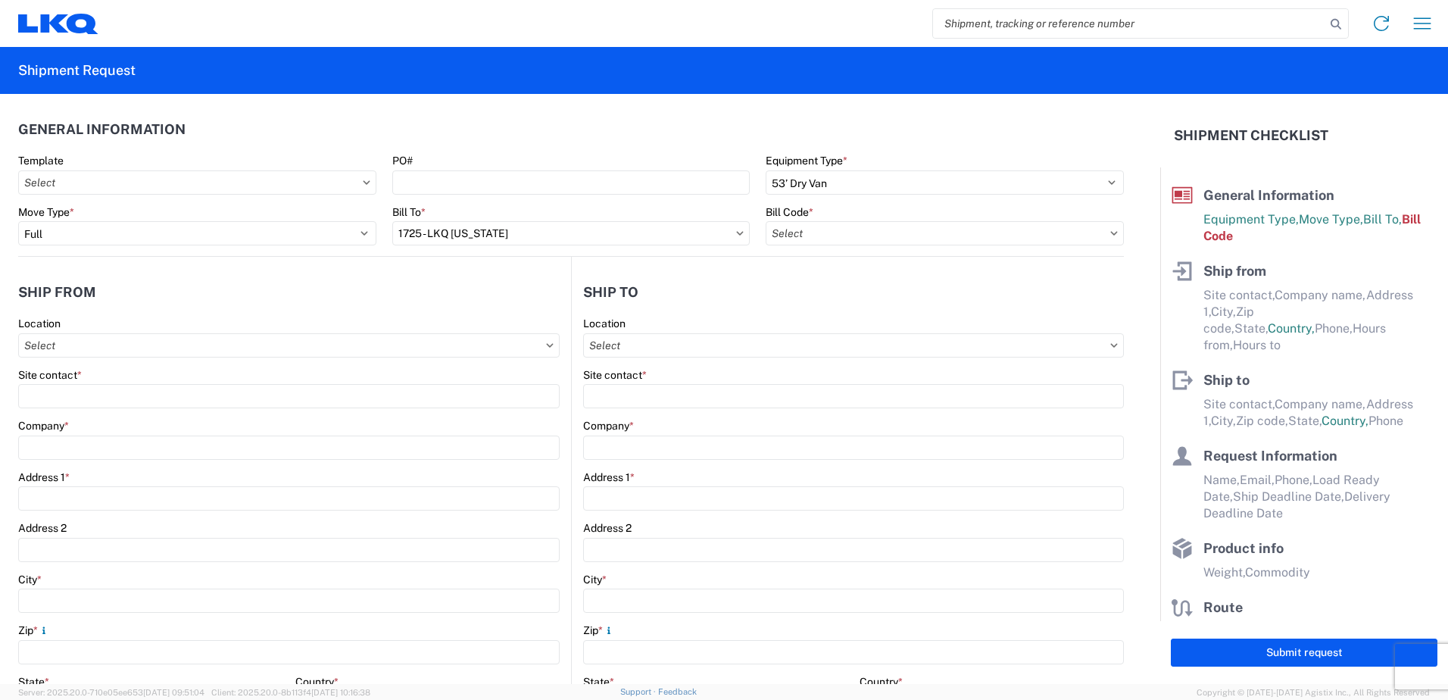
type input "1725-6300-66000-0000 - 1725 Freight Out"
click at [116, 348] on input "text" at bounding box center [288, 345] width 541 height 24
type input "1725"
click at [85, 407] on div "1725 - LKQ [US_STATE]" at bounding box center [154, 413] width 265 height 24
type input "1725 - LKQ [US_STATE]"
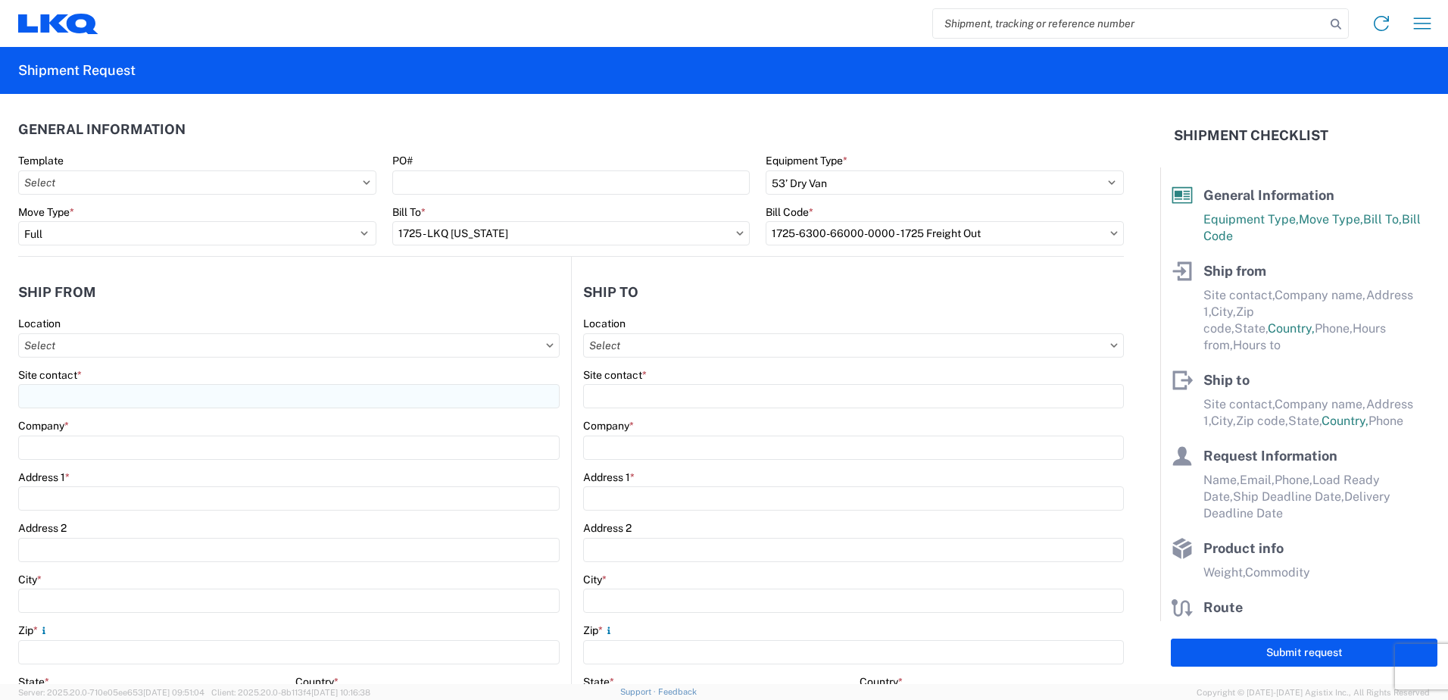
type input "LKQ Corporation"
type input "4995 Copper Sage"
type input "[GEOGRAPHIC_DATA]"
type input "89081"
select select "NV"
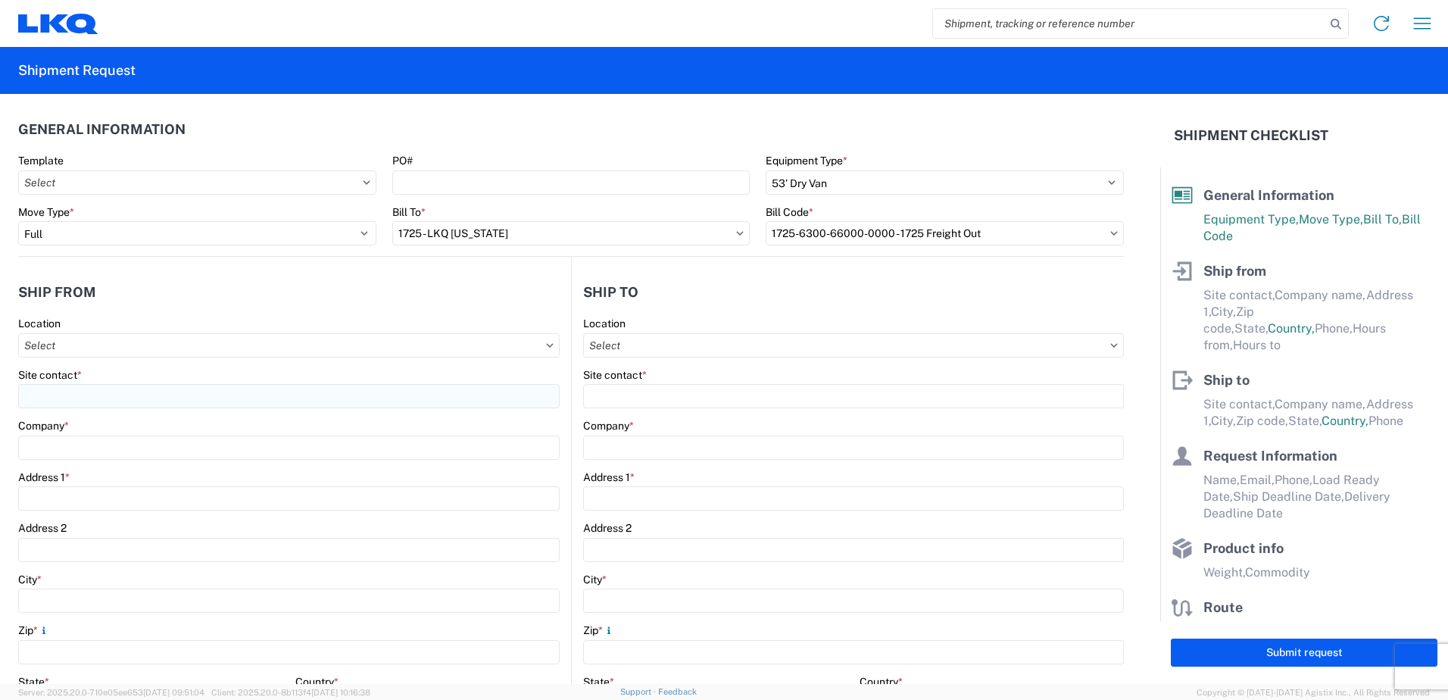
select select "US"
type input "07:00"
type input "10:00"
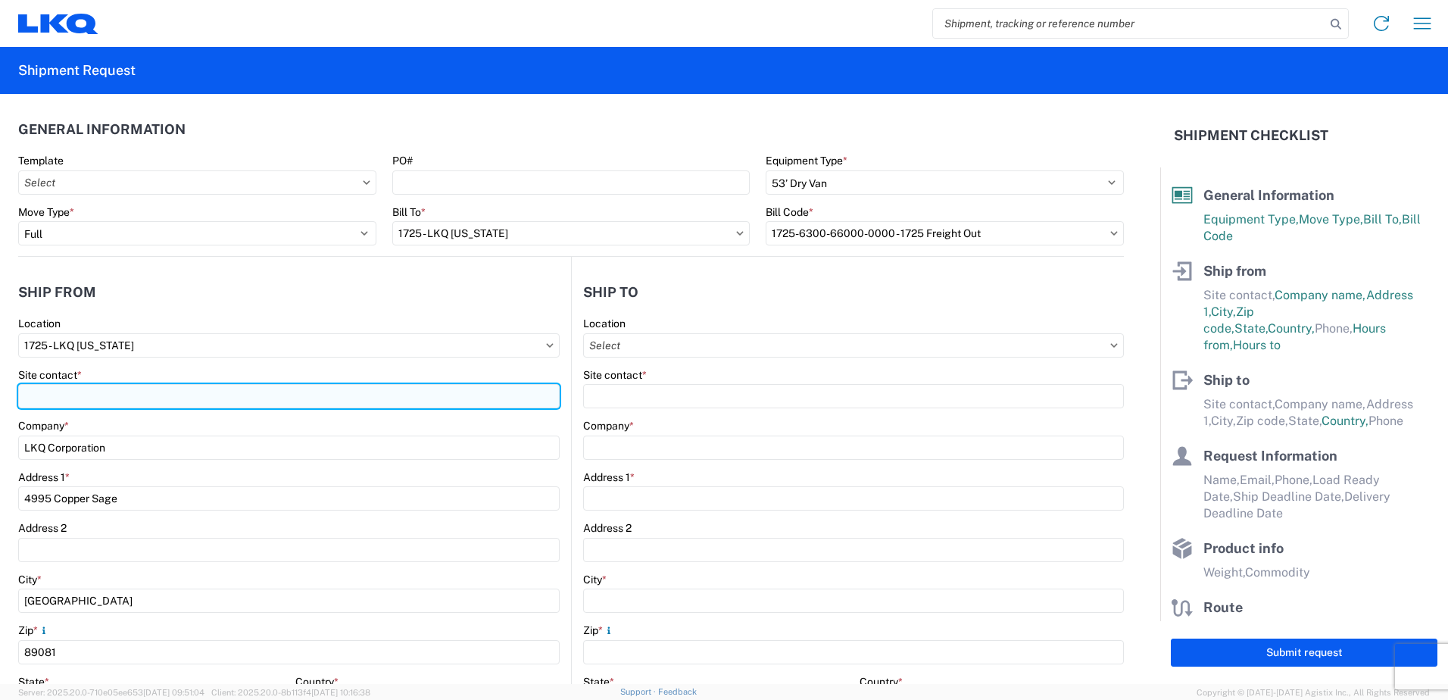
click at [73, 403] on input "Site contact *" at bounding box center [288, 396] width 541 height 24
type input "[PERSON_NAME]"
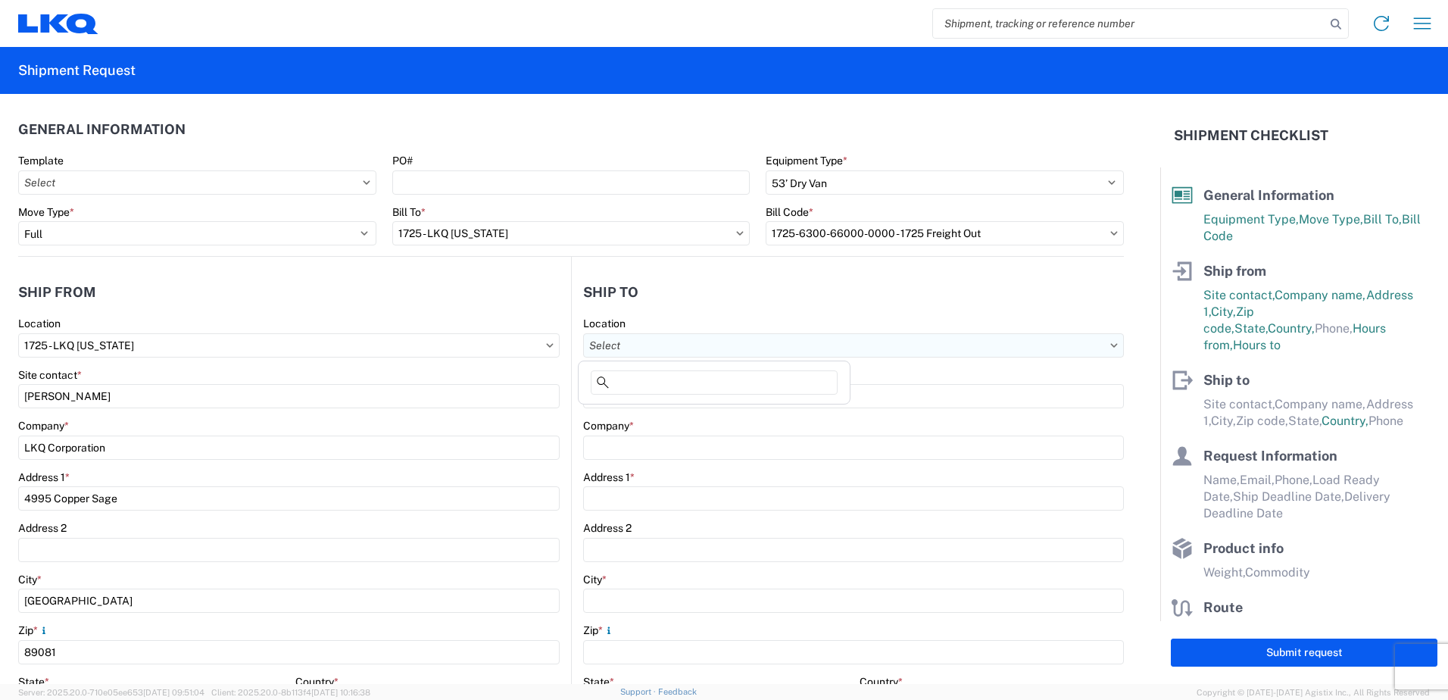
click at [701, 354] on input "text" at bounding box center [853, 345] width 541 height 24
type input "1769"
click at [685, 415] on div "1769 - California Core" at bounding box center [714, 413] width 265 height 24
type input "1769 - California Core"
type input "LKQ Corporation"
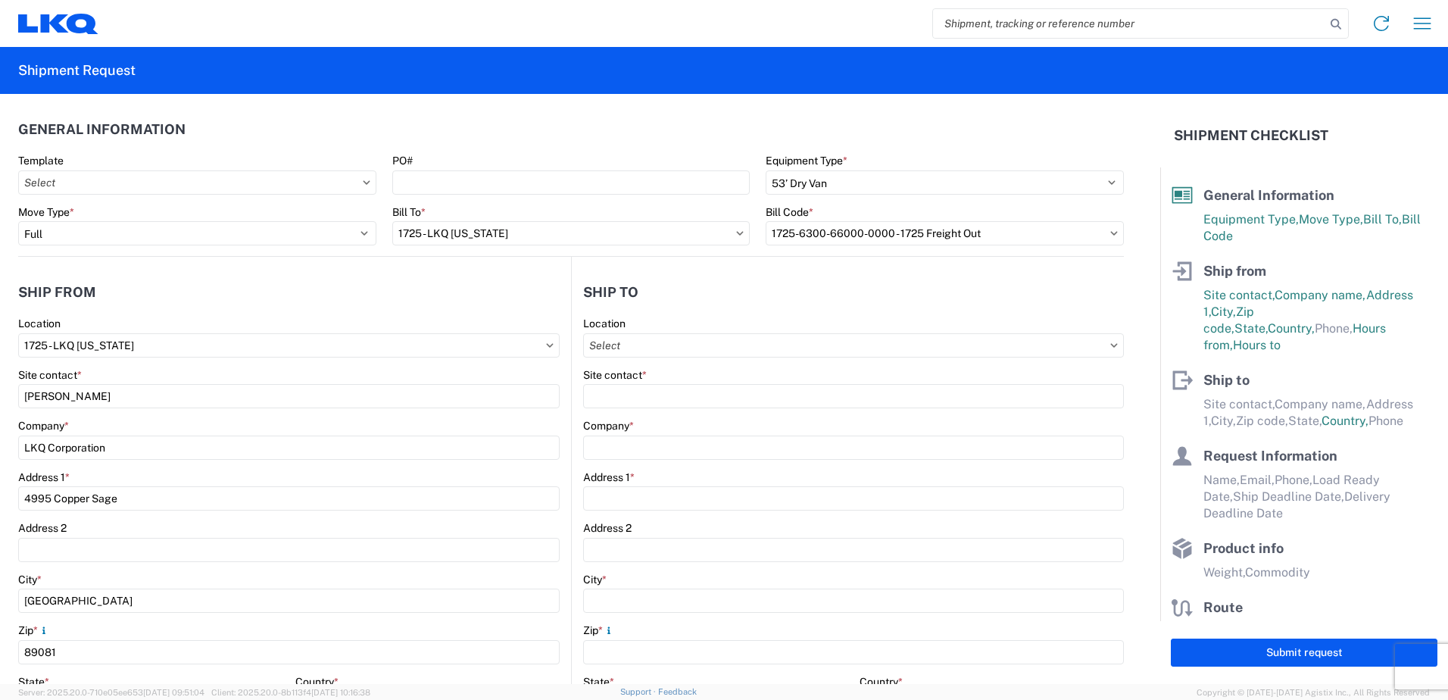
type input "405 S Wanamaker Ave"
type input "Ontario"
type input "91761"
select select "US"
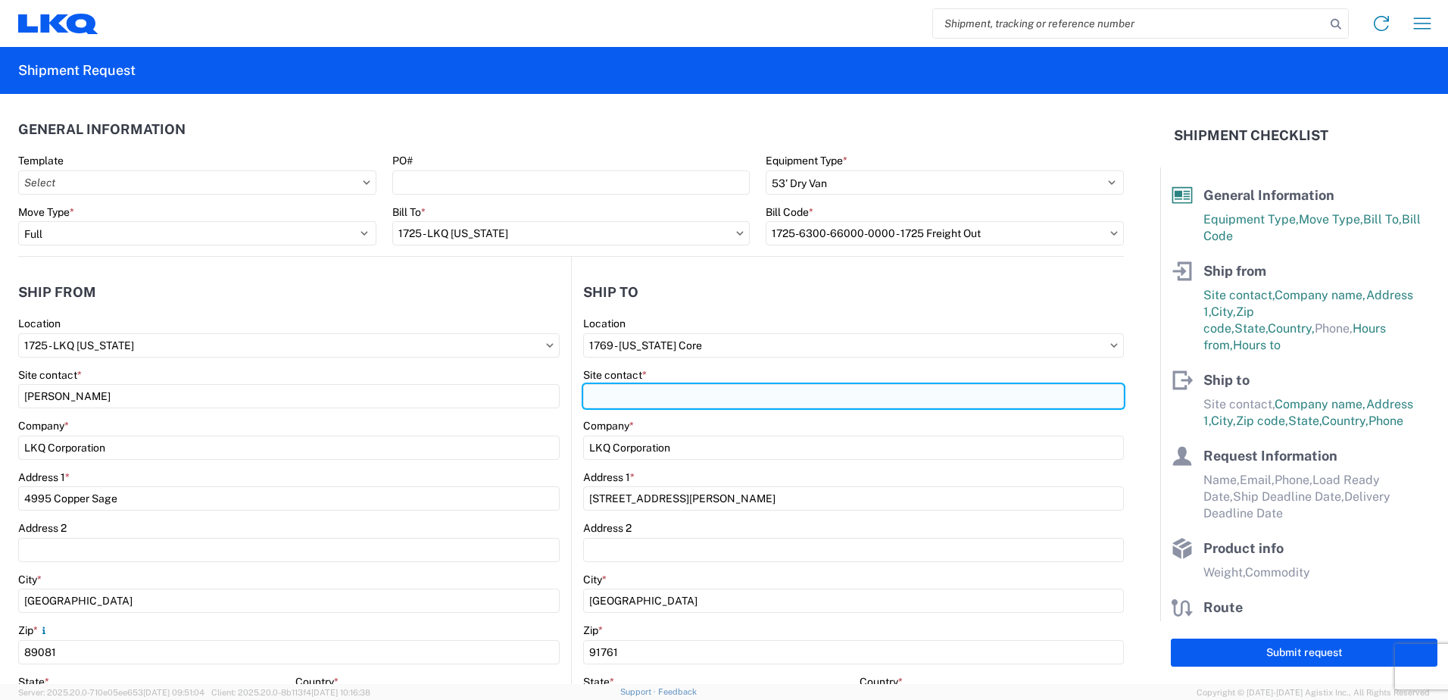
click at [682, 400] on input "Site contact *" at bounding box center [853, 396] width 541 height 24
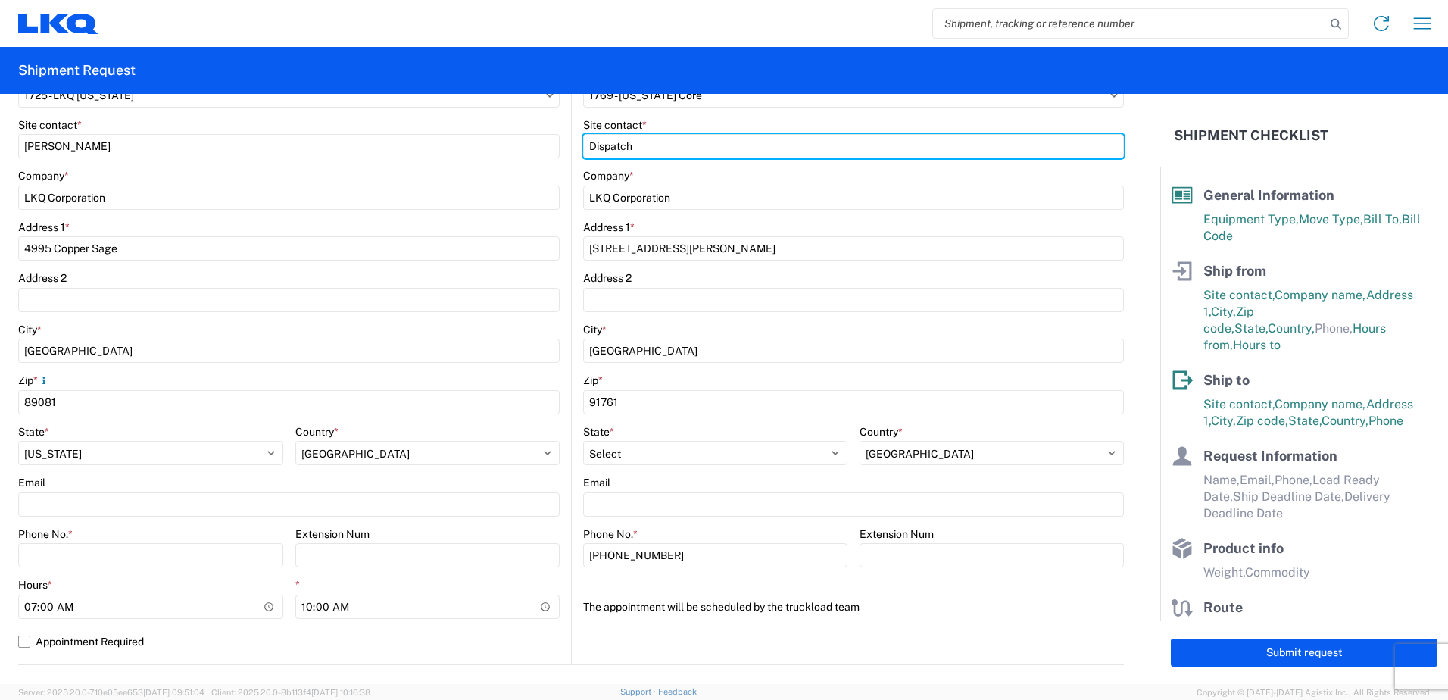
scroll to position [303, 0]
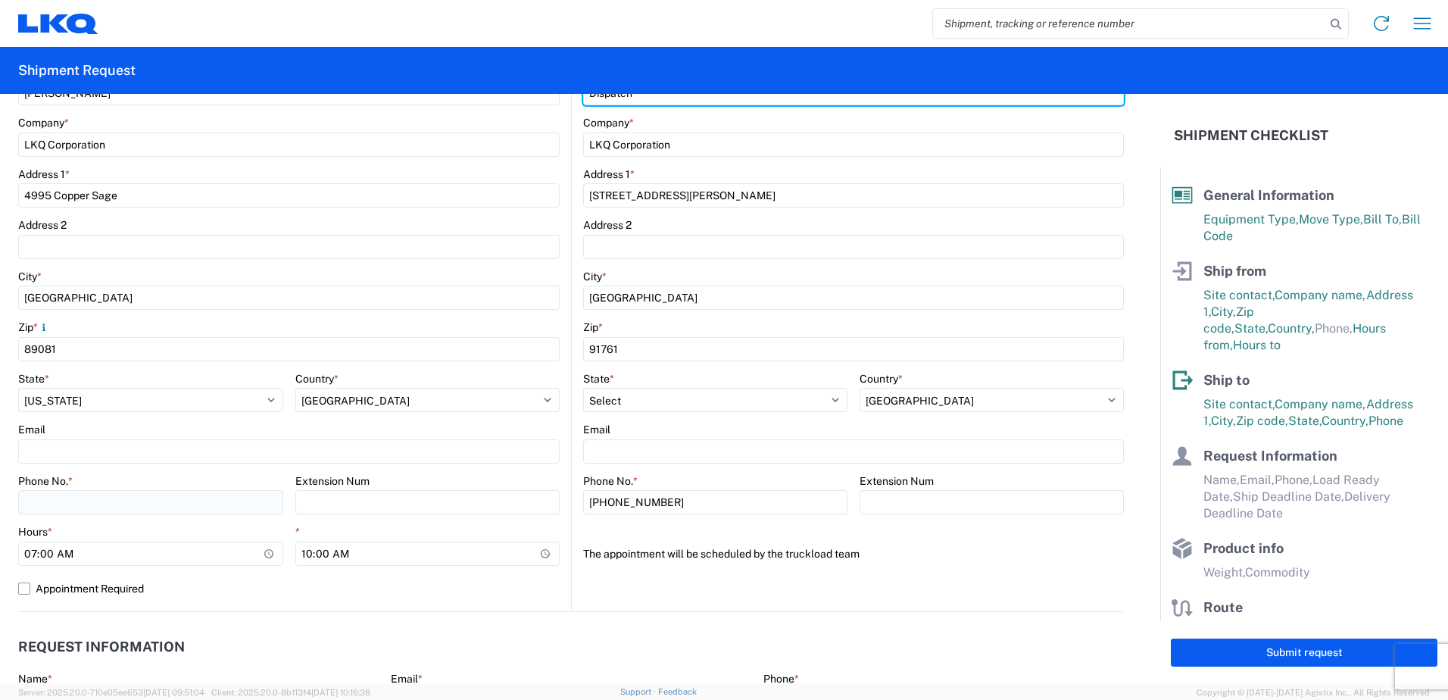
type input "Dispatch"
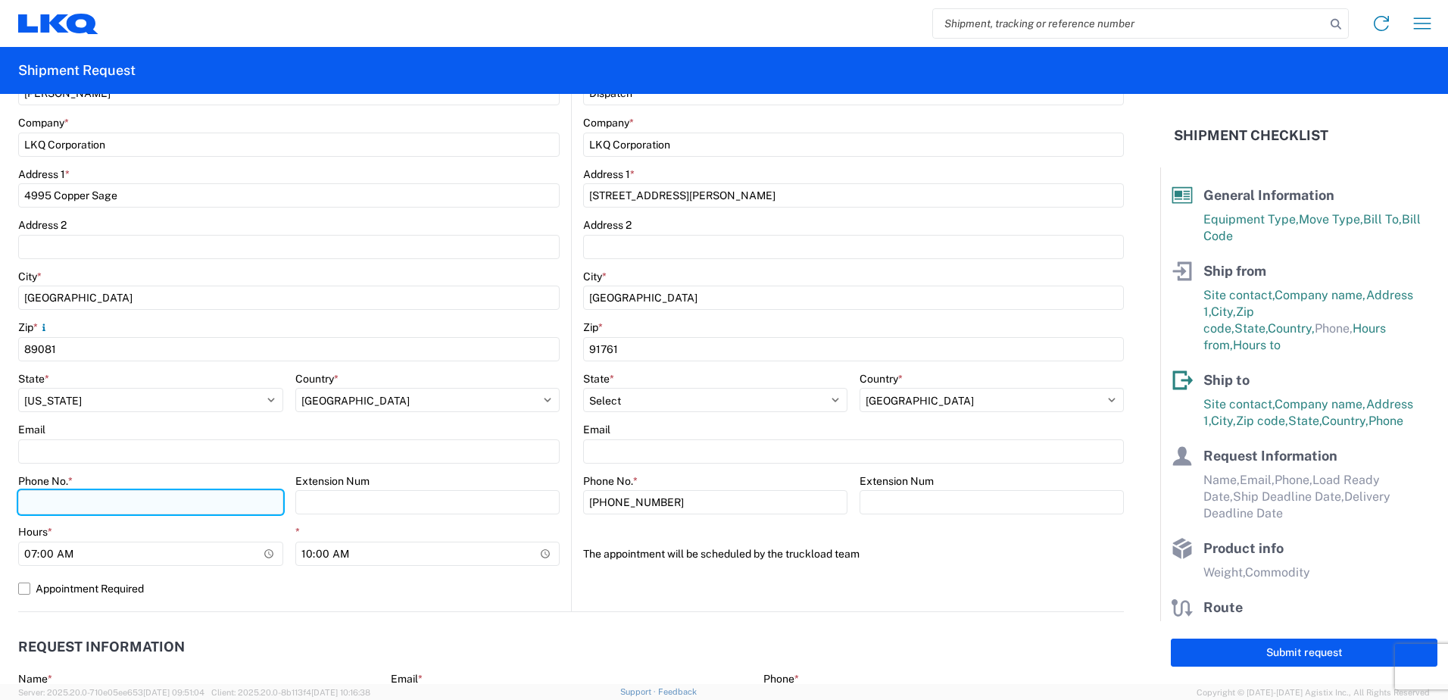
click at [157, 504] on input "Phone No. *" at bounding box center [150, 502] width 265 height 24
type input "7027894013"
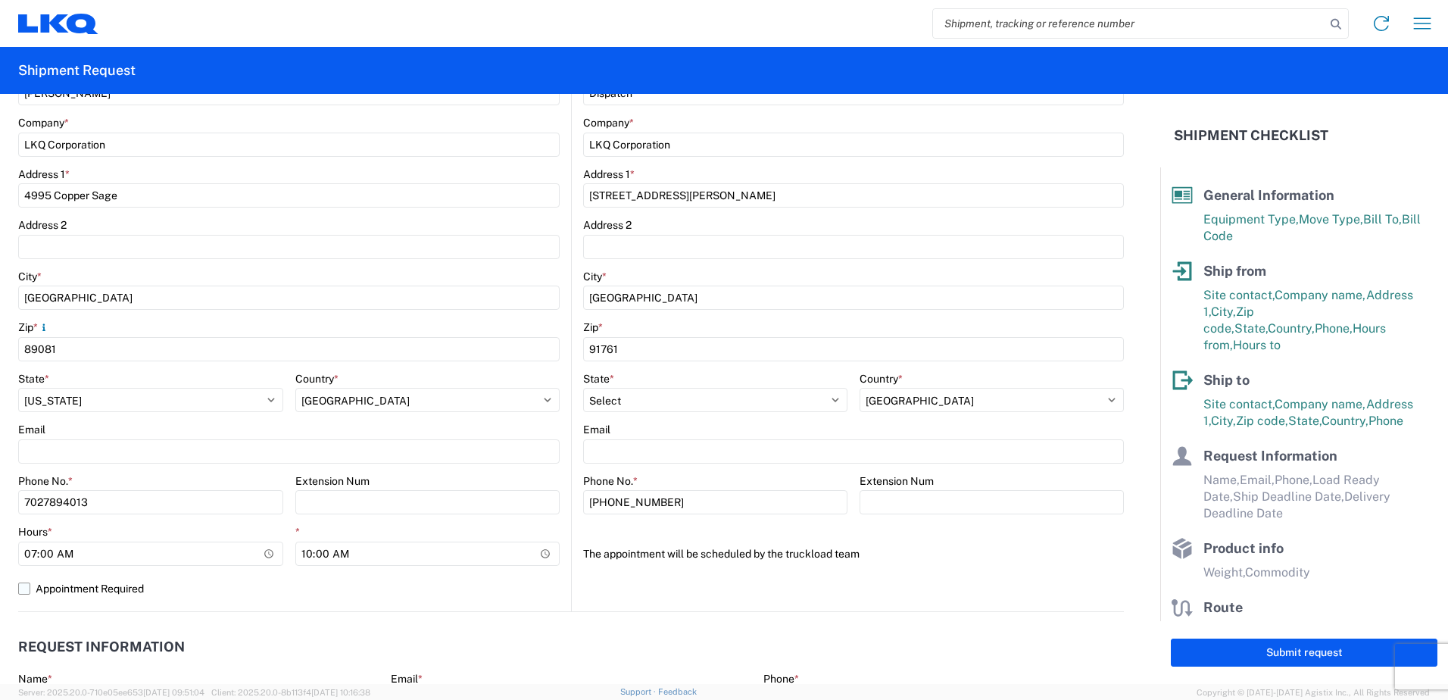
click at [320, 589] on label "Appointment Required" at bounding box center [288, 588] width 541 height 24
click at [0, 0] on input "Appointment Required" at bounding box center [0, 0] width 0 height 0
select select "NV"
select select "US"
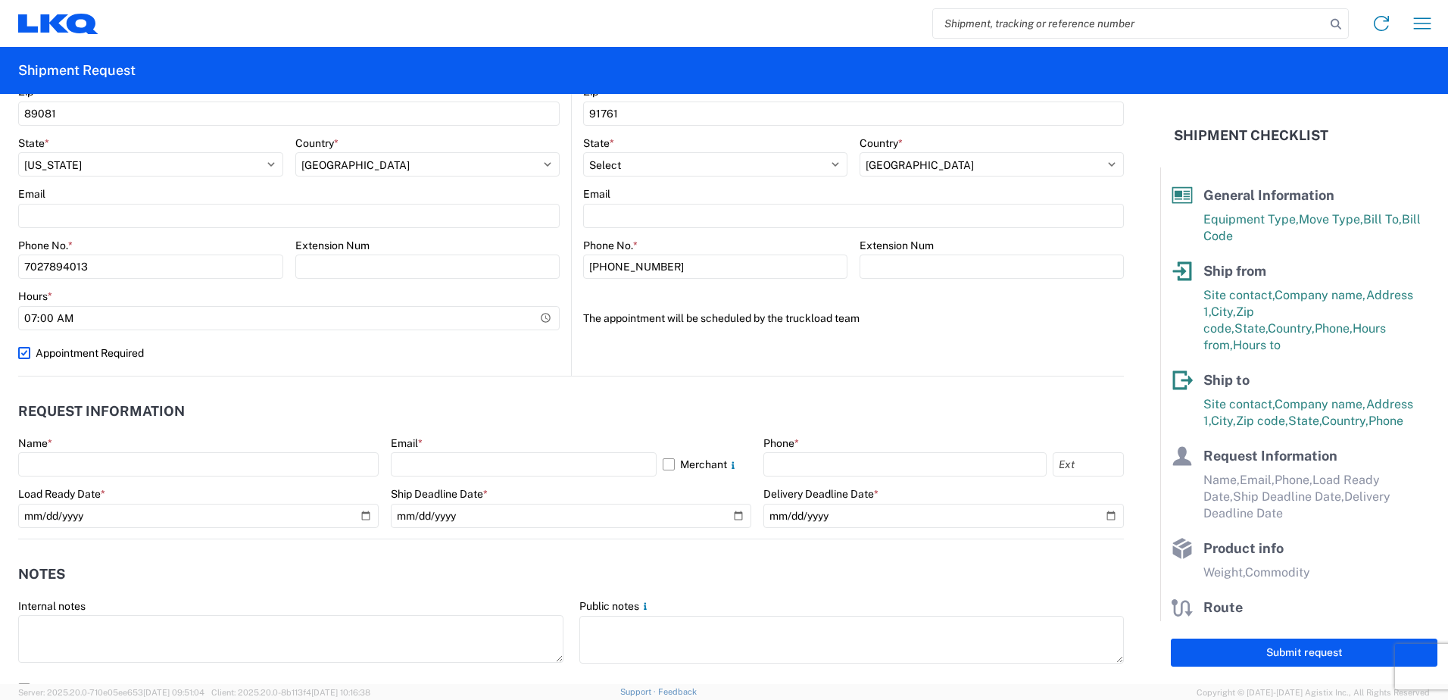
scroll to position [606, 0]
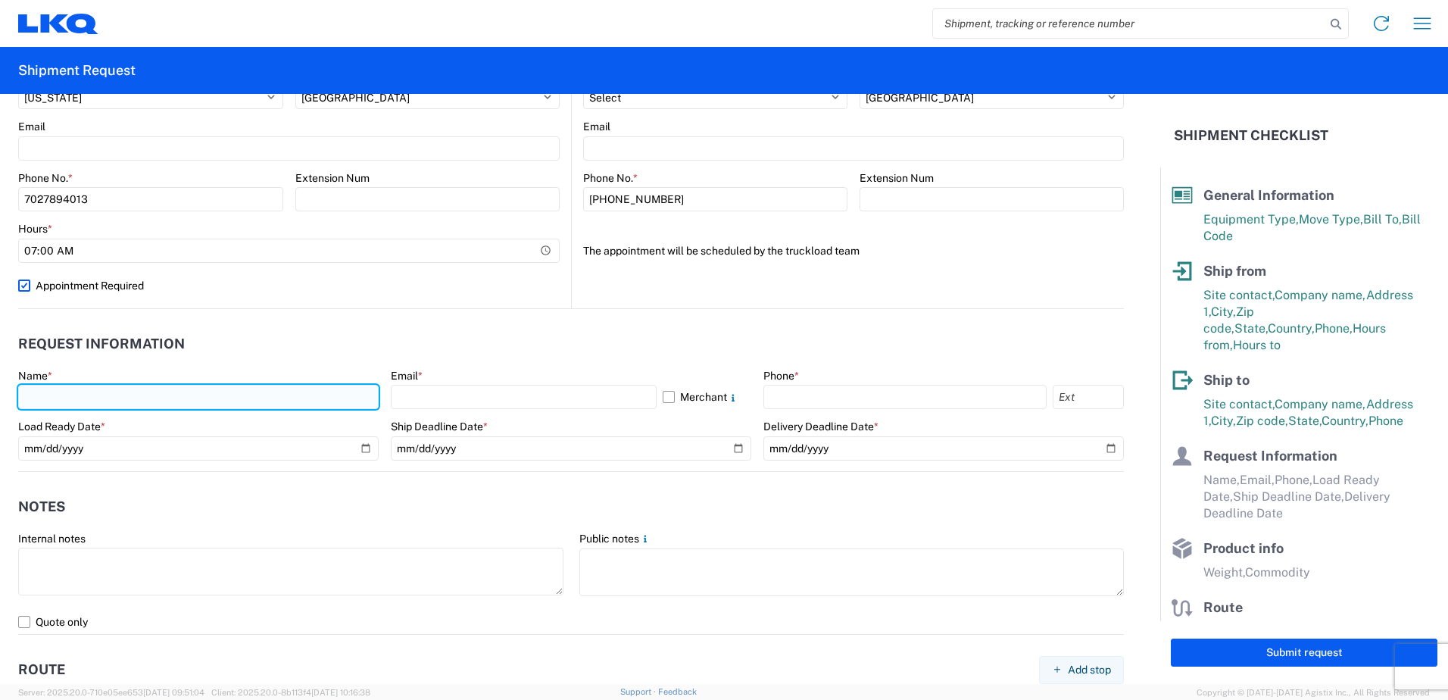
click at [150, 394] on input "text" at bounding box center [198, 397] width 360 height 24
type input "[PERSON_NAME]"
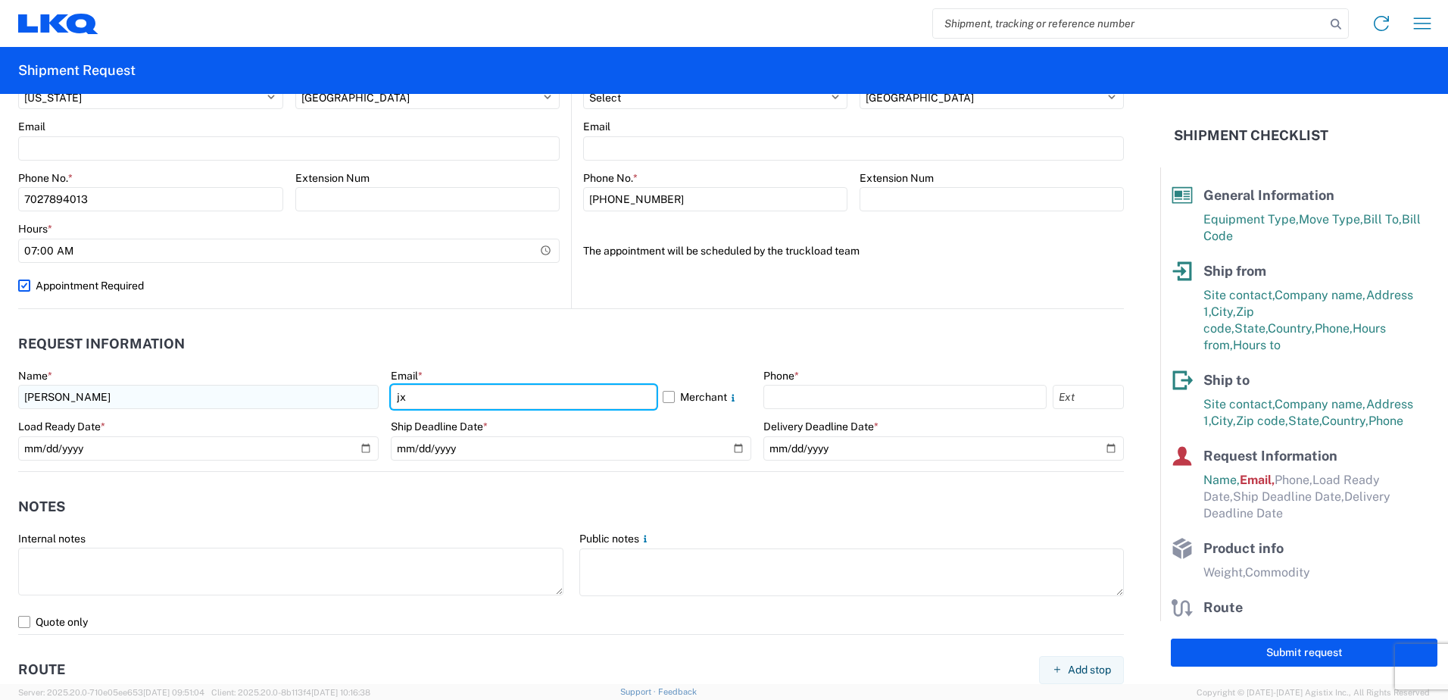
type input "[EMAIL_ADDRESS][DOMAIN_NAME]"
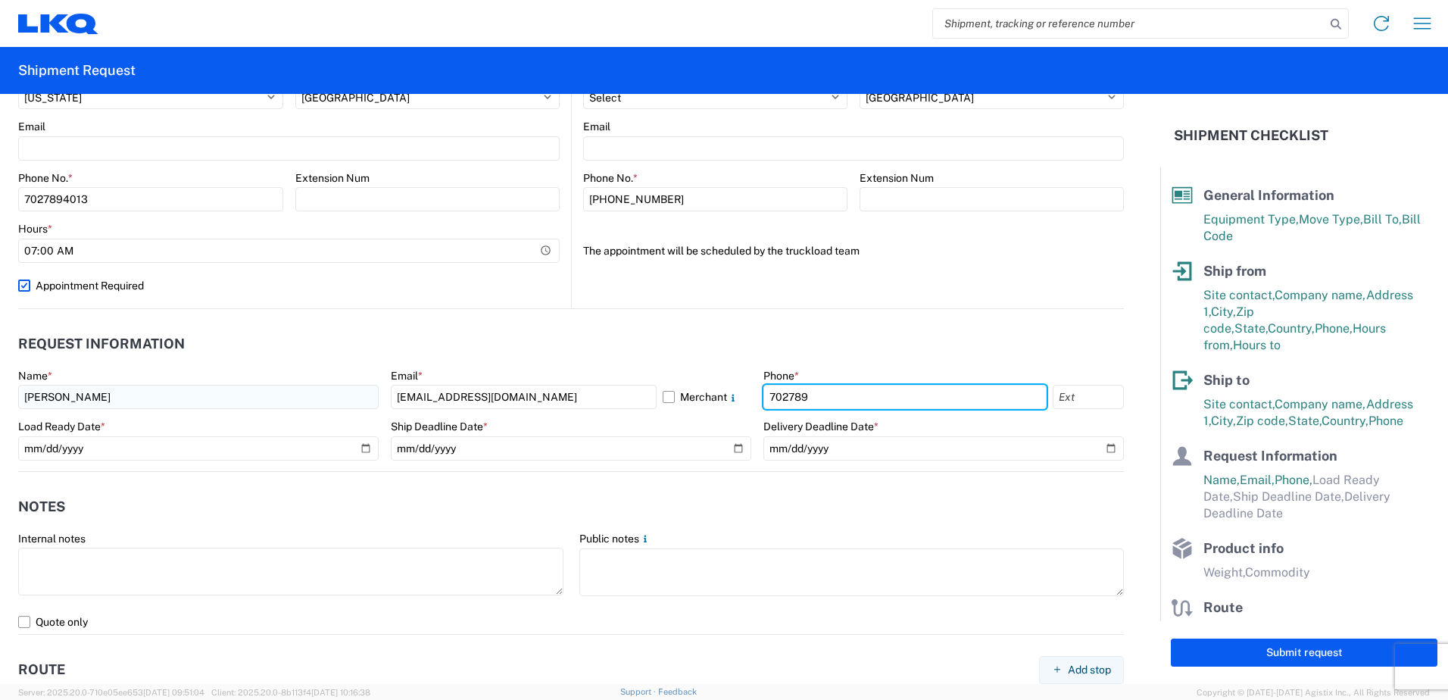
type input "7027894013"
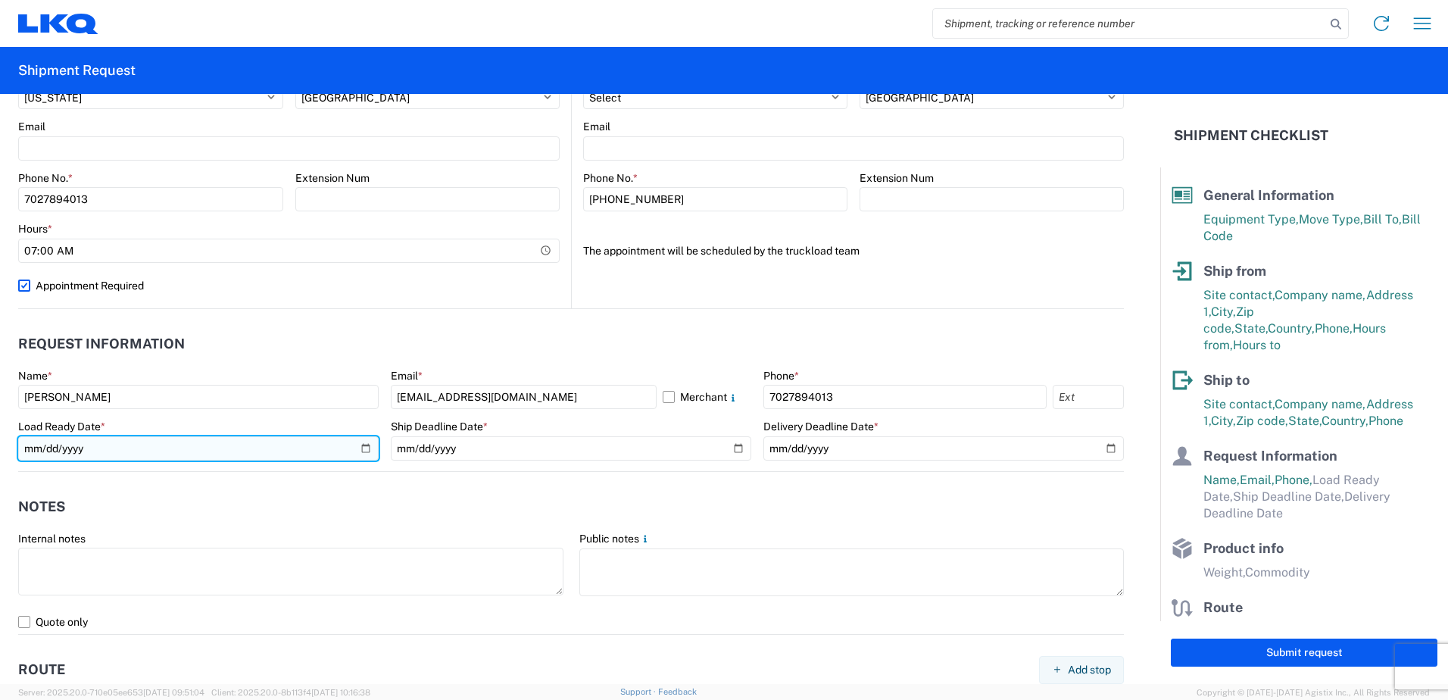
click at [360, 443] on input "date" at bounding box center [198, 448] width 360 height 24
type input "[DATE]"
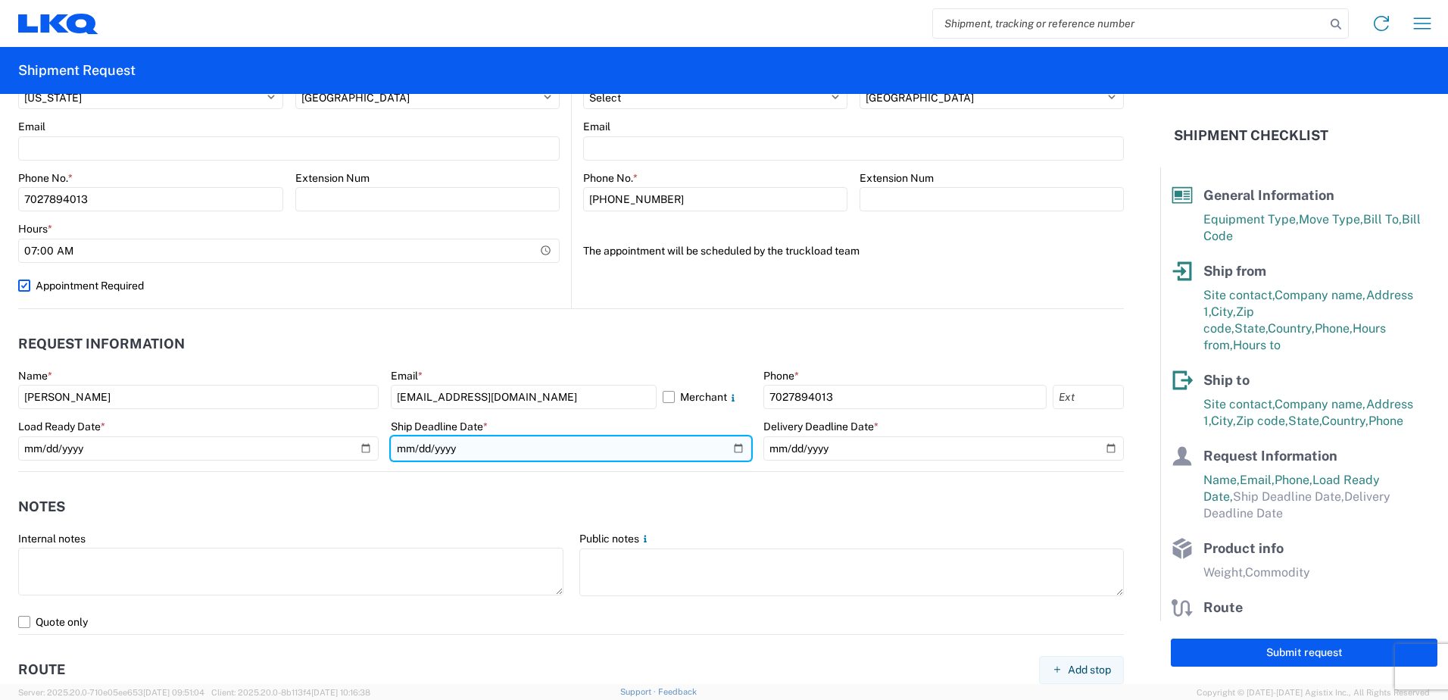
click at [727, 447] on input "date" at bounding box center [571, 448] width 360 height 24
type input "[DATE]"
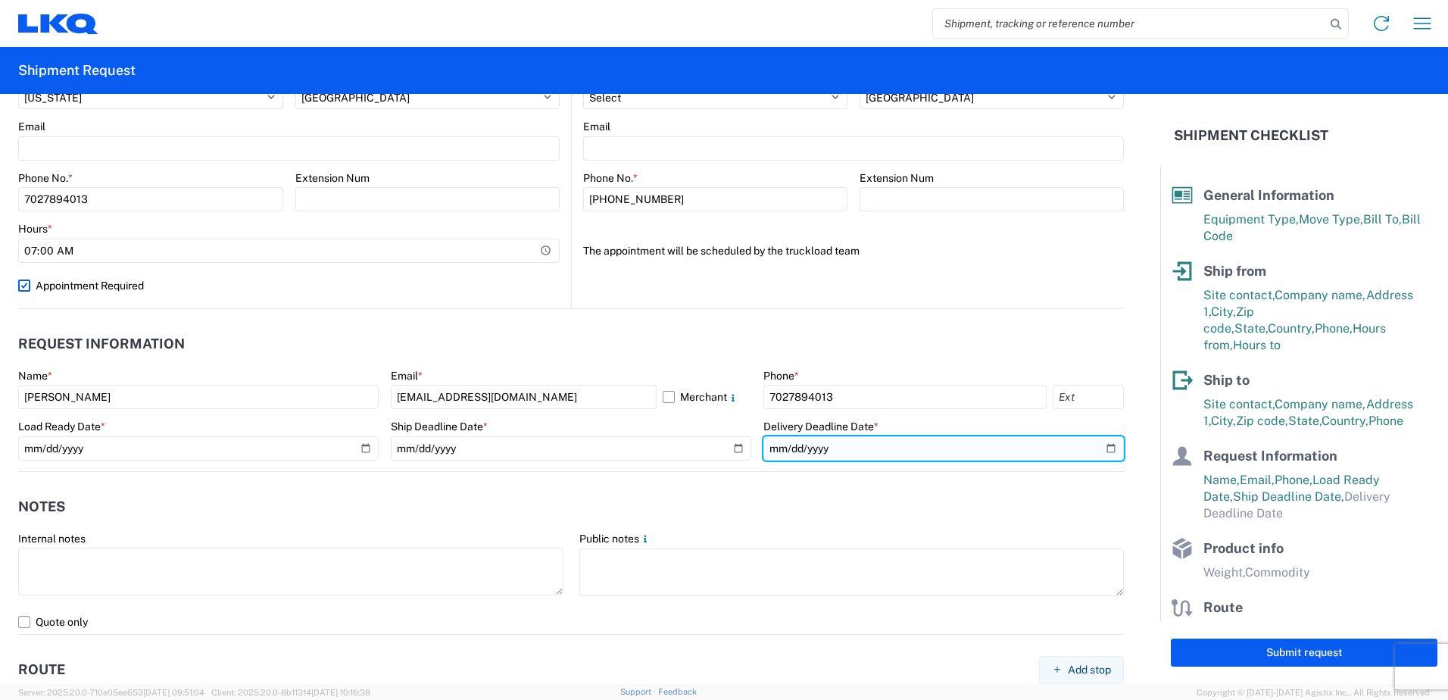
click at [1103, 451] on input "date" at bounding box center [943, 448] width 360 height 24
type input "2025-10-06"
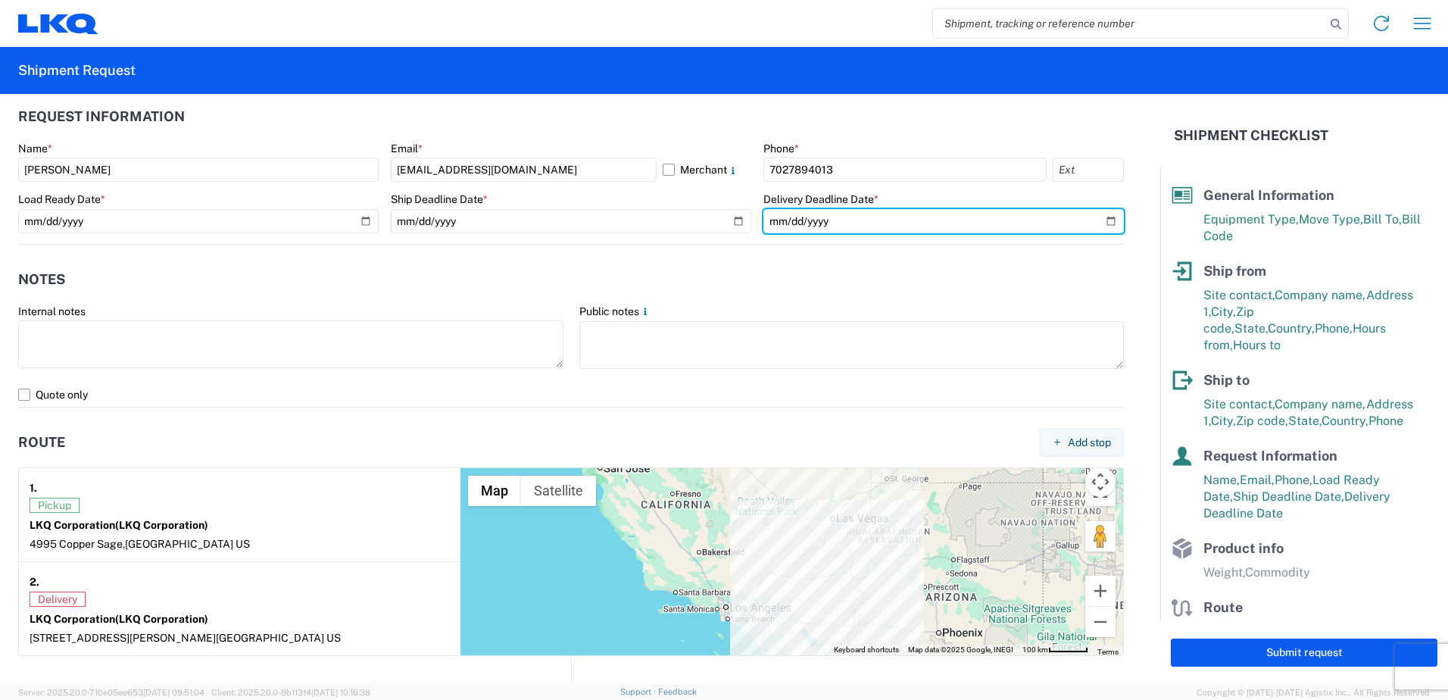
scroll to position [1226, 0]
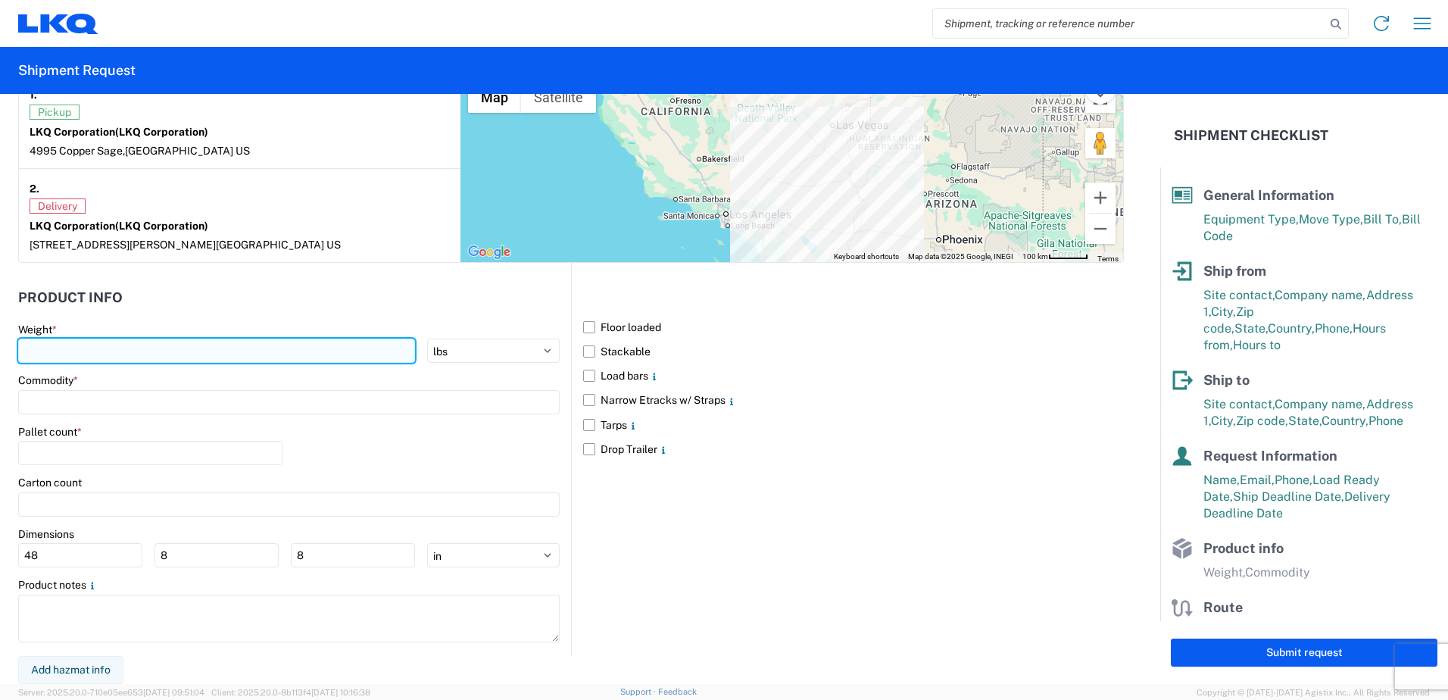
click at [105, 351] on input "number" at bounding box center [216, 351] width 397 height 24
type input "42000"
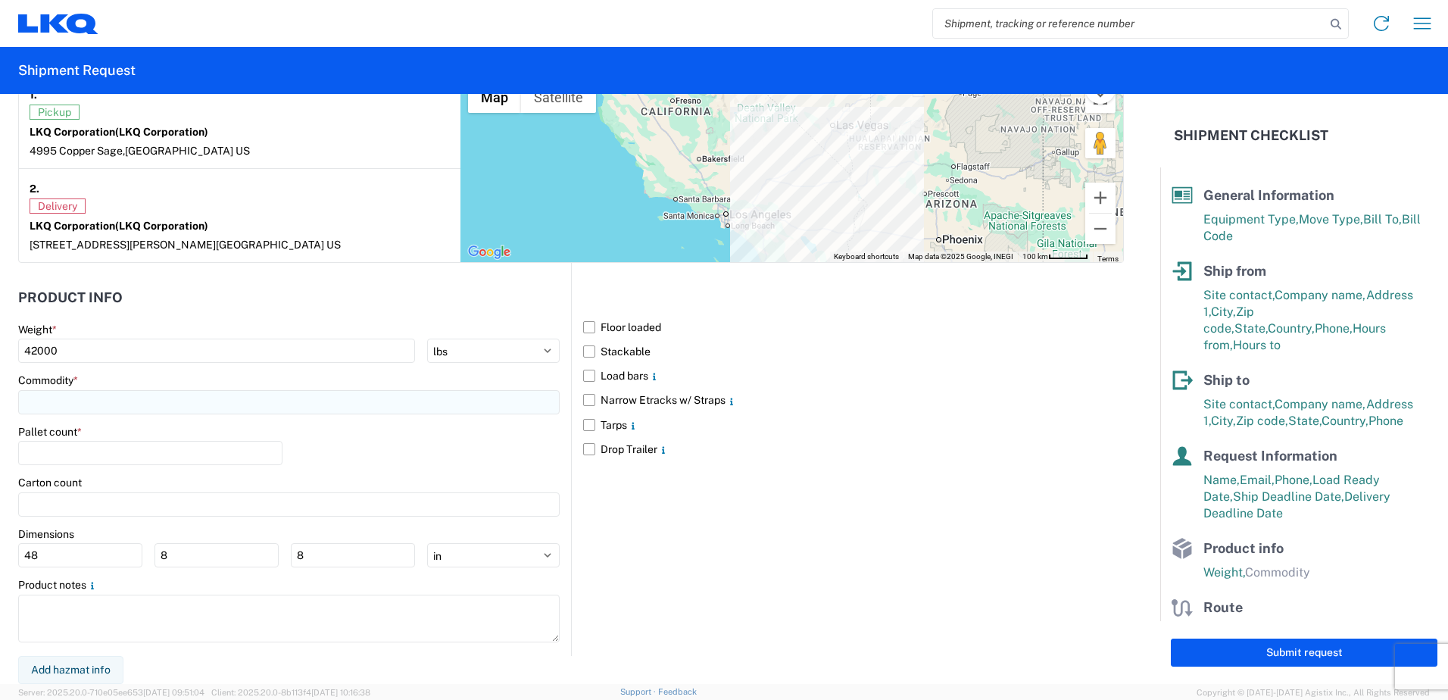
click at [93, 397] on input at bounding box center [288, 402] width 541 height 24
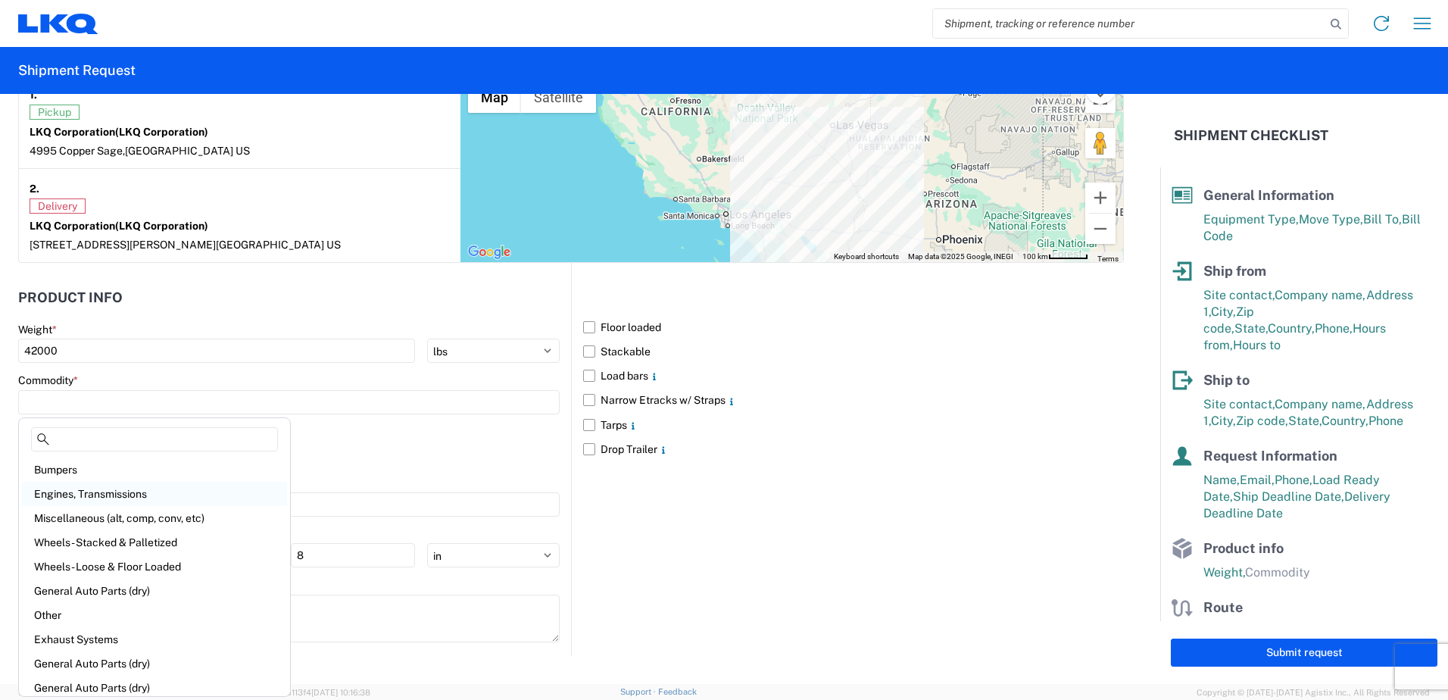
click at [95, 495] on div "Engines, Transmissions" at bounding box center [154, 494] width 265 height 24
type input "Engines, Transmissions"
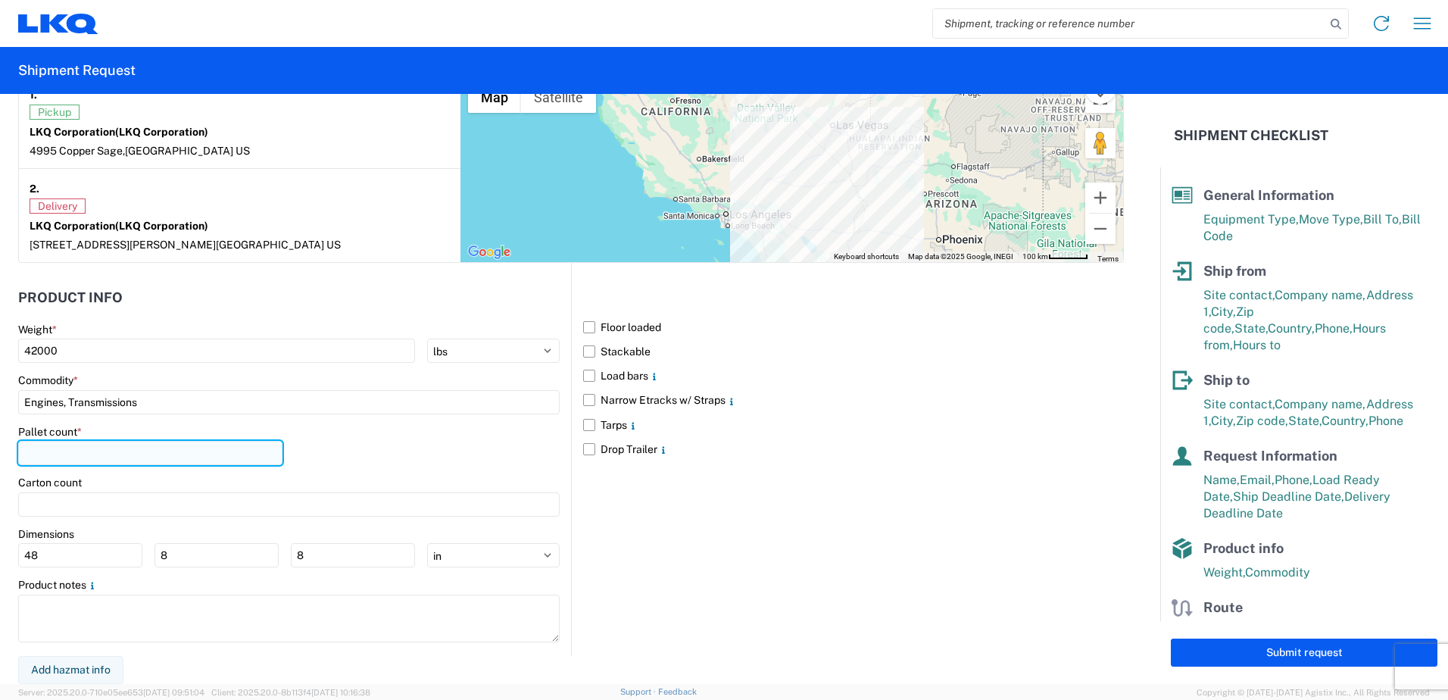
click at [92, 456] on input "number" at bounding box center [150, 453] width 264 height 24
type input "24"
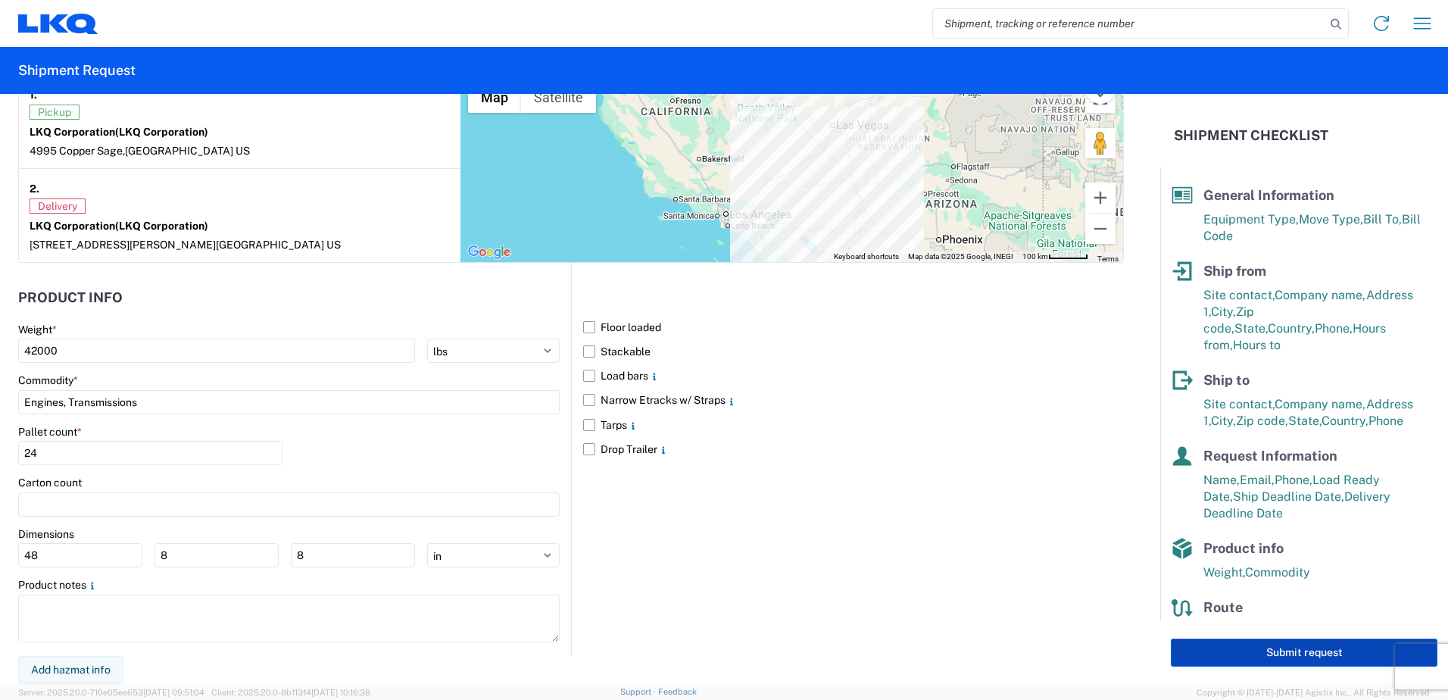
click at [1216, 654] on button "Submit request" at bounding box center [1304, 652] width 267 height 28
select select "US"
